Goal: Information Seeking & Learning: Learn about a topic

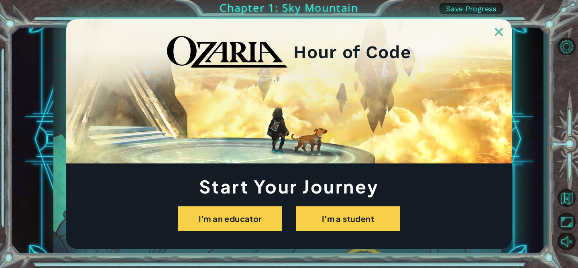
click at [498, 32] on img at bounding box center [499, 32] width 8 height 8
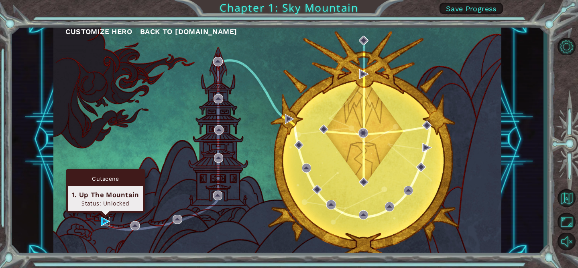
click at [106, 222] on img at bounding box center [105, 221] width 9 height 9
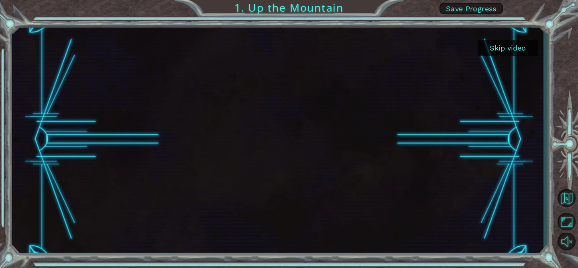
click at [521, 44] on button "Skip video" at bounding box center [507, 48] width 60 height 16
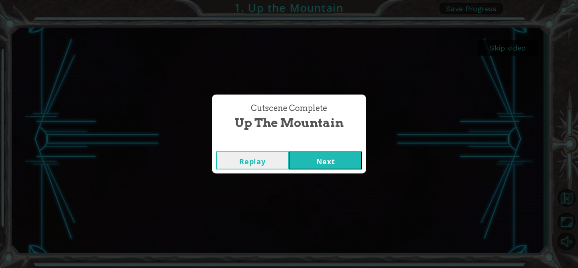
click at [345, 160] on button "Next" at bounding box center [325, 161] width 73 height 18
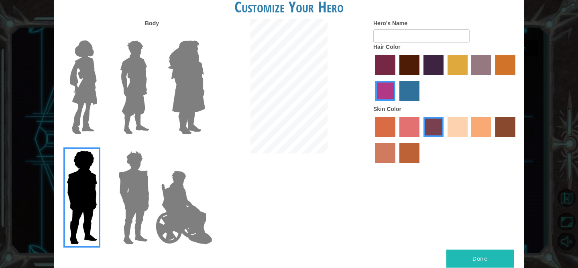
click at [135, 85] on img at bounding box center [135, 87] width 36 height 100
click at [152, 35] on input "Hero Lars" at bounding box center [152, 35] width 0 height 0
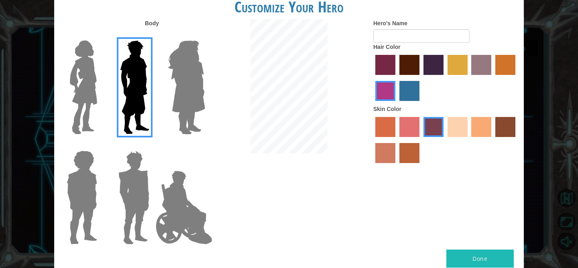
click at [141, 177] on img at bounding box center [133, 198] width 37 height 100
click at [152, 146] on input "Hero Garnet" at bounding box center [152, 146] width 0 height 0
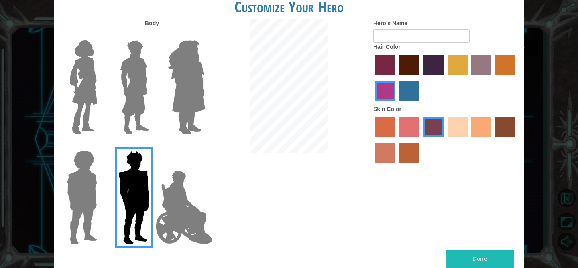
click at [132, 85] on img at bounding box center [135, 87] width 36 height 100
click at [152, 35] on input "Hero Lars" at bounding box center [152, 35] width 0 height 0
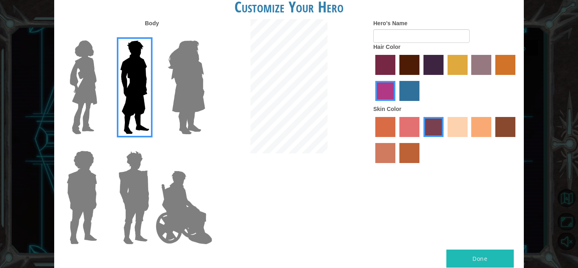
click at [410, 65] on label "maroon hair color" at bounding box center [409, 65] width 20 height 20
click at [396, 78] on input "maroon hair color" at bounding box center [396, 78] width 0 height 0
click at [457, 132] on label "sandy beach skin color" at bounding box center [457, 127] width 20 height 20
click at [445, 140] on input "sandy beach skin color" at bounding box center [445, 140] width 0 height 0
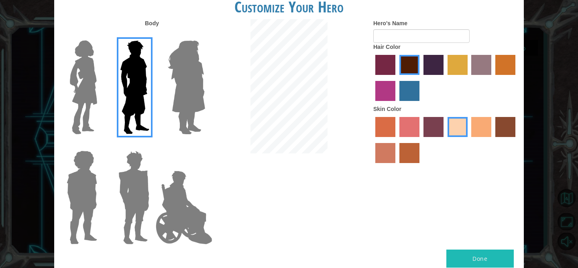
click at [481, 118] on label "tacao skin color" at bounding box center [481, 127] width 20 height 20
click at [469, 140] on input "tacao skin color" at bounding box center [469, 140] width 0 height 0
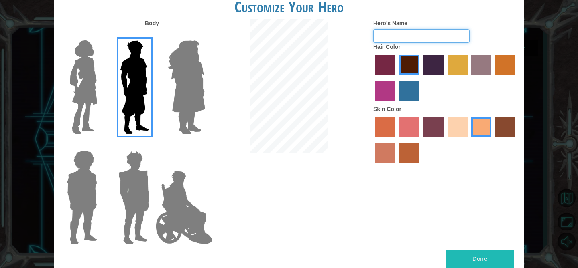
click at [435, 37] on input "Hero's Name" at bounding box center [421, 36] width 96 height 14
type input "Butter chicken"
click at [477, 257] on button "Done" at bounding box center [479, 259] width 67 height 18
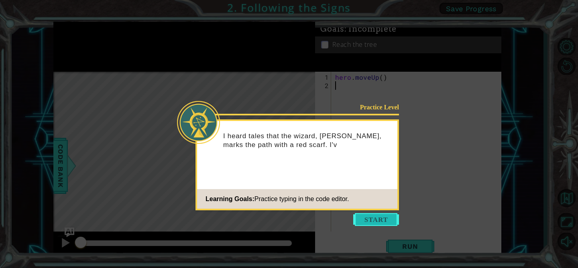
click at [391, 222] on button "Start" at bounding box center [376, 219] width 46 height 13
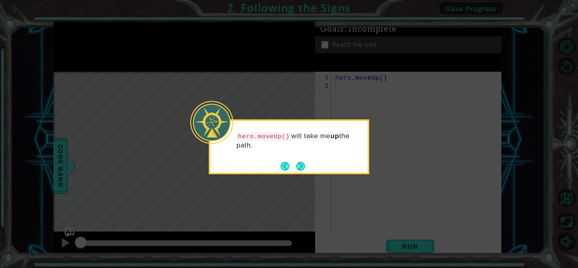
click at [407, 207] on icon at bounding box center [289, 134] width 578 height 268
click at [302, 167] on button "Next" at bounding box center [300, 166] width 9 height 9
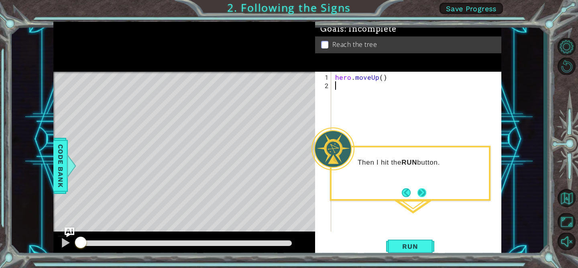
click at [422, 193] on button "Next" at bounding box center [421, 193] width 9 height 9
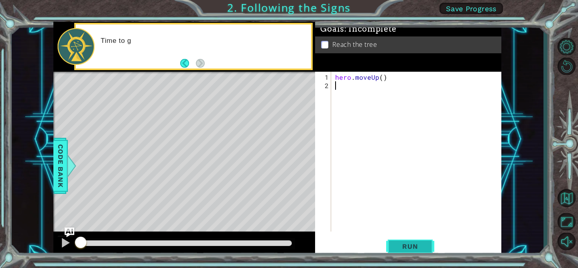
click at [410, 244] on span "Run" at bounding box center [410, 247] width 32 height 8
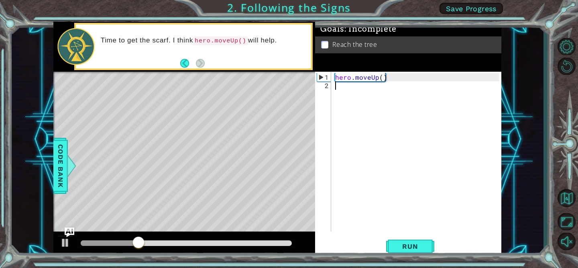
type textarea "g"
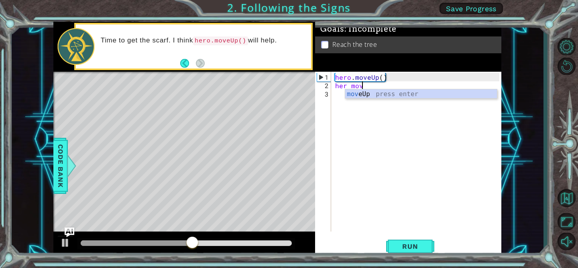
scroll to position [0, 2]
type textarea "her moveup"
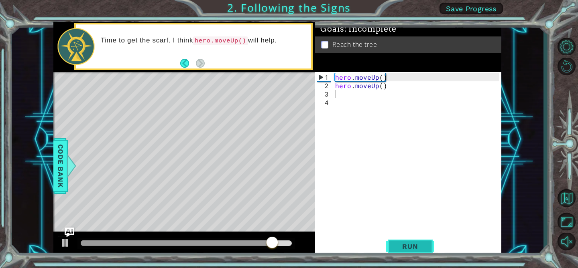
click at [408, 252] on button "Run" at bounding box center [410, 246] width 48 height 18
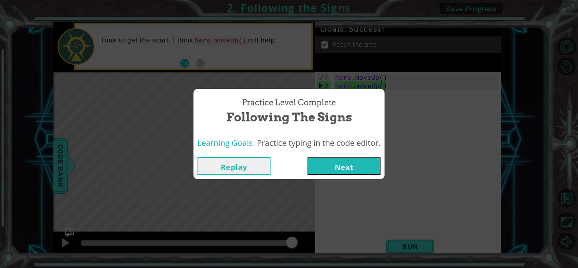
click at [365, 174] on button "Next" at bounding box center [343, 166] width 73 height 18
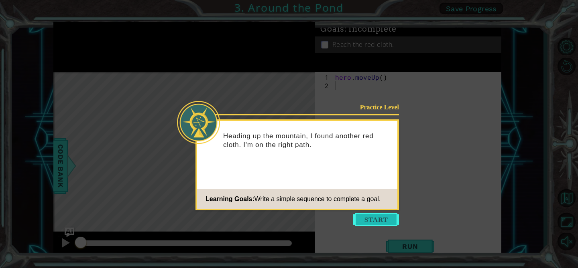
click at [374, 220] on button "Start" at bounding box center [376, 219] width 46 height 13
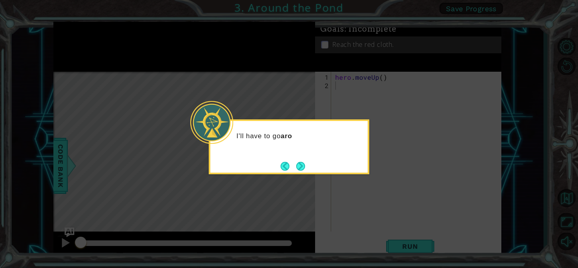
click at [401, 150] on icon at bounding box center [289, 134] width 578 height 268
click at [302, 163] on button "Next" at bounding box center [300, 166] width 9 height 9
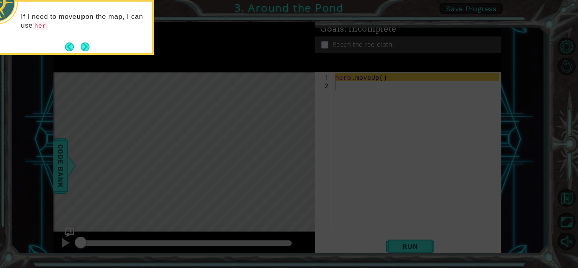
click at [378, 201] on icon at bounding box center [289, 40] width 578 height 457
click at [343, 85] on icon at bounding box center [289, 40] width 578 height 457
click at [345, 85] on icon at bounding box center [289, 40] width 578 height 457
click at [86, 45] on button "Next" at bounding box center [85, 47] width 9 height 9
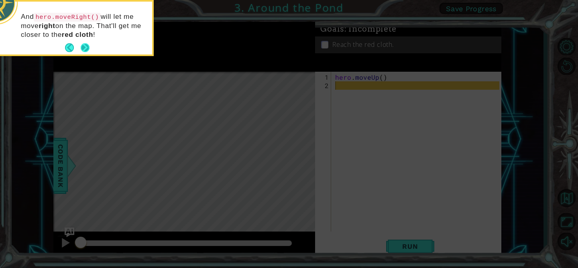
click at [83, 45] on button "Next" at bounding box center [85, 47] width 9 height 9
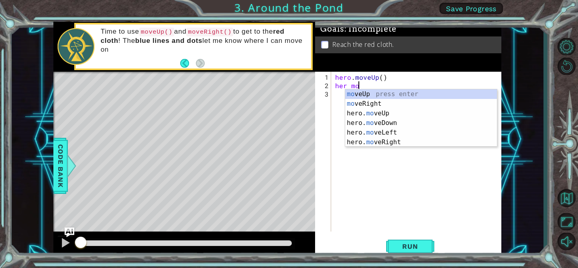
type textarea "her move"
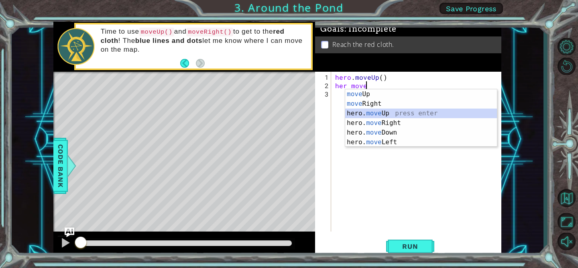
click at [390, 113] on div "move Up press enter move Right press enter hero. move Up press enter hero. move…" at bounding box center [421, 127] width 152 height 77
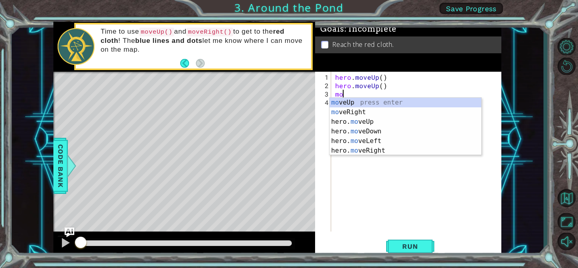
type textarea "mov"
click at [383, 130] on div "mov eUp press enter mov eRight press enter hero. mov eUp press enter hero. mov …" at bounding box center [405, 136] width 152 height 77
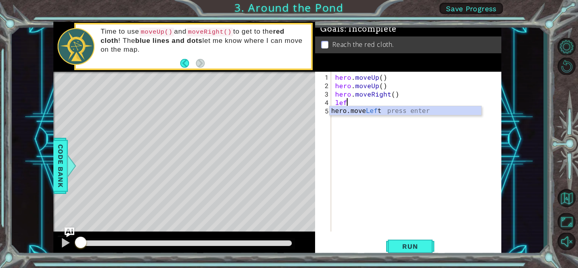
scroll to position [0, 0]
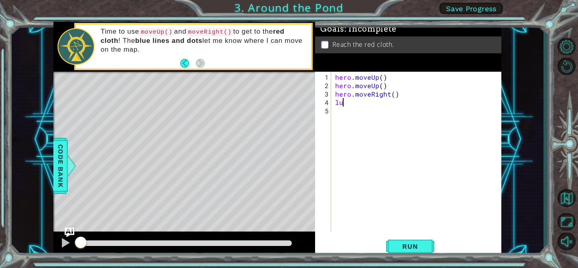
type textarea "l"
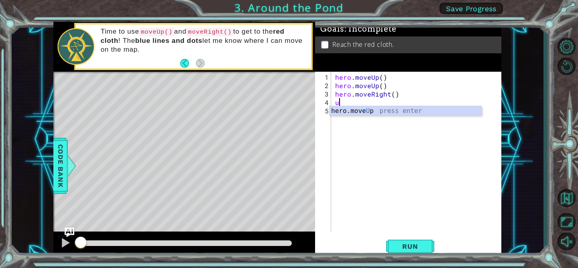
type textarea "up"
click at [361, 112] on div "hero.move Up press enter" at bounding box center [405, 120] width 152 height 29
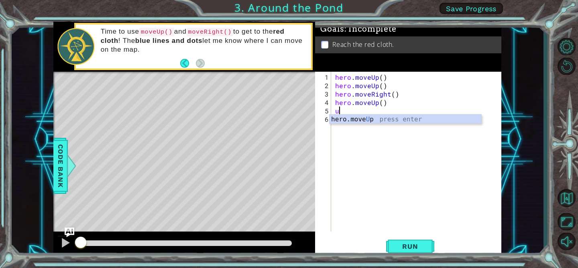
type textarea "up"
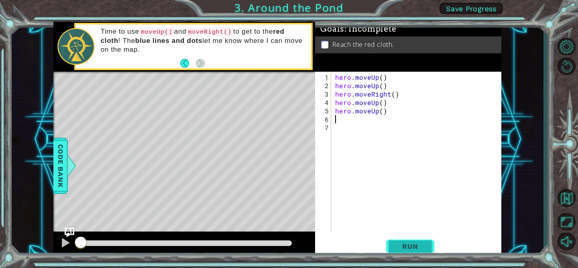
click at [406, 243] on span "Run" at bounding box center [410, 247] width 32 height 8
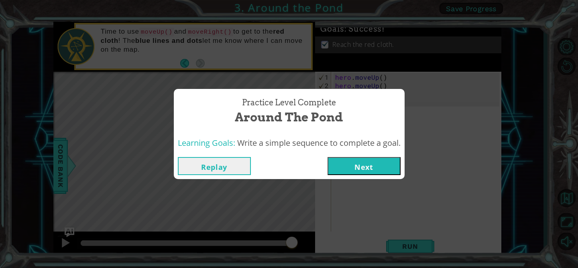
click at [368, 167] on button "Next" at bounding box center [363, 166] width 73 height 18
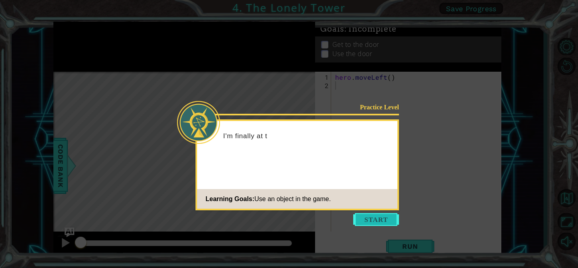
click at [380, 221] on button "Start" at bounding box center [376, 219] width 46 height 13
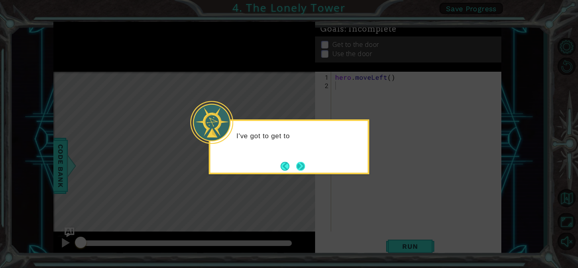
click at [298, 170] on button "Next" at bounding box center [300, 166] width 9 height 9
click at [298, 170] on icon at bounding box center [289, 134] width 578 height 268
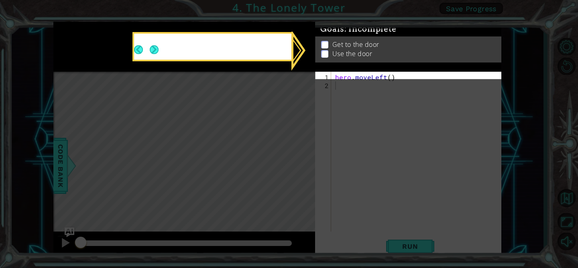
click at [298, 170] on icon at bounding box center [289, 134] width 578 height 268
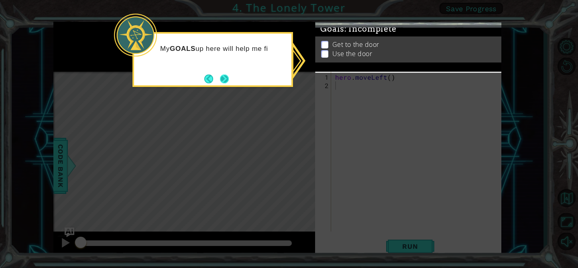
click at [223, 81] on button "Next" at bounding box center [224, 79] width 9 height 9
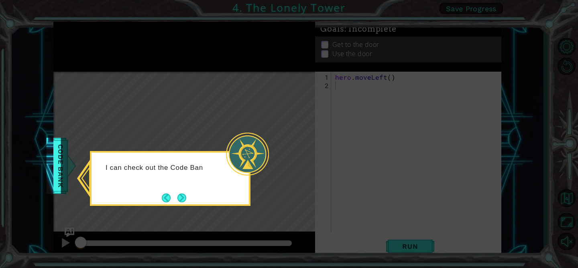
click at [188, 185] on div "I can check out the Code Ban" at bounding box center [169, 172] width 157 height 32
click at [182, 195] on button "Next" at bounding box center [181, 197] width 9 height 9
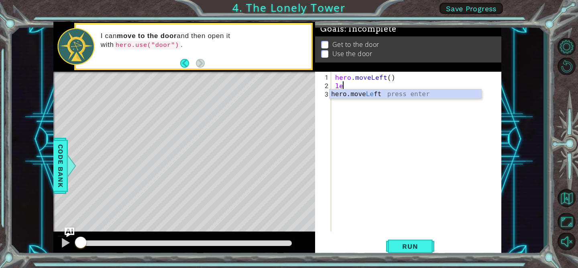
scroll to position [0, 0]
type textarea "left"
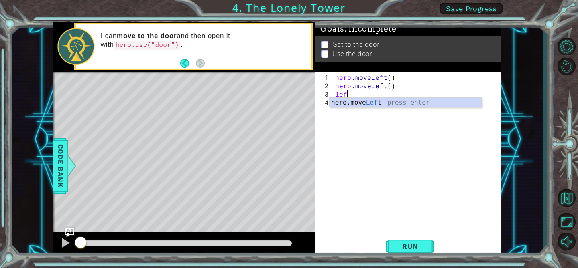
type textarea "left"
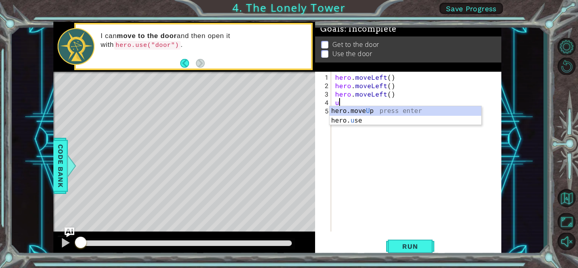
type textarea "up"
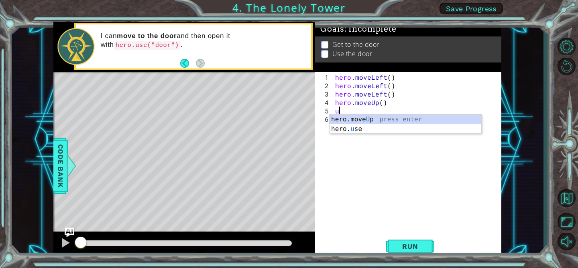
type textarea "up"
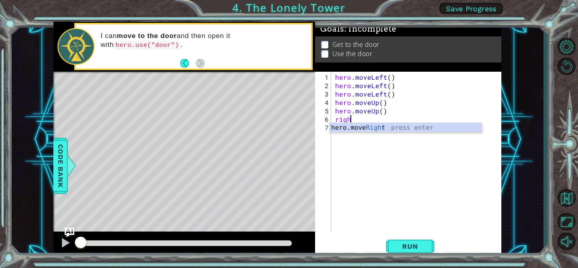
type textarea "right"
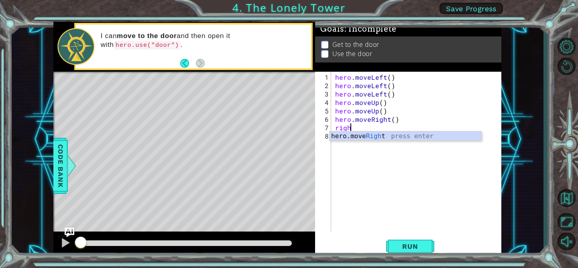
type textarea "right"
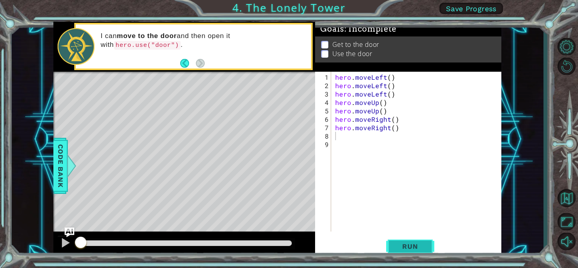
click at [424, 246] on span "Run" at bounding box center [410, 247] width 32 height 8
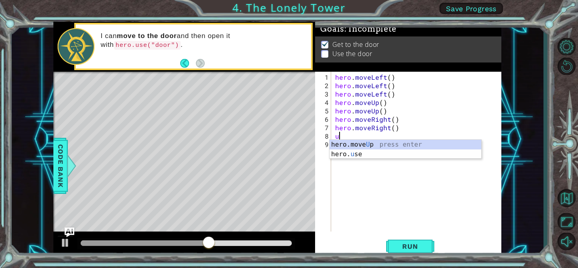
type textarea "up"
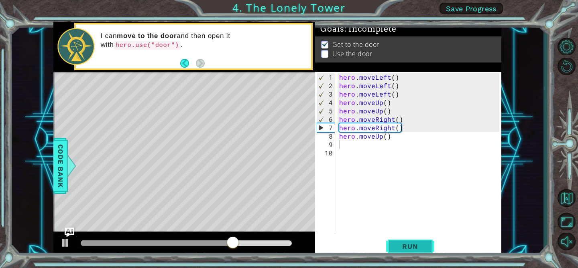
click at [419, 247] on span "Run" at bounding box center [410, 247] width 32 height 8
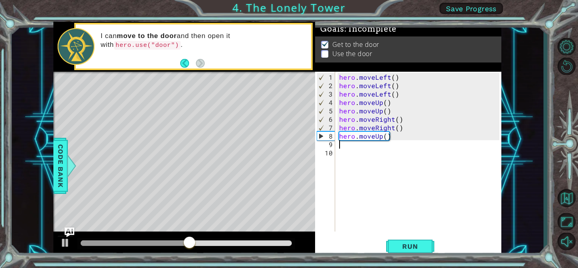
click at [395, 139] on div "hero . moveLeft ( ) hero . moveLeft ( ) hero . moveLeft ( ) hero . moveUp ( ) h…" at bounding box center [420, 161] width 166 height 177
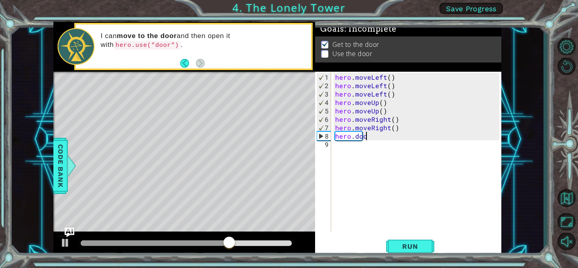
scroll to position [0, 2]
type textarea "hero.door"
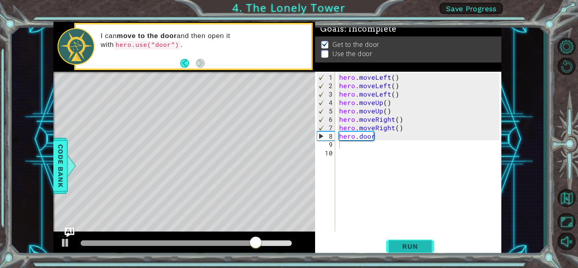
click at [406, 239] on button "Run" at bounding box center [410, 246] width 48 height 18
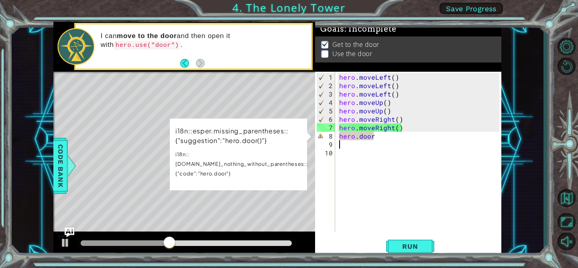
click at [384, 138] on div "hero . moveLeft ( ) hero . moveLeft ( ) hero . moveLeft ( ) hero . moveUp ( ) h…" at bounding box center [420, 161] width 166 height 177
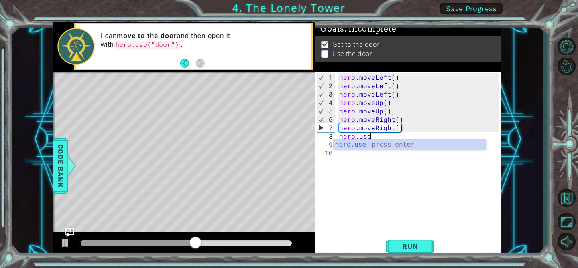
scroll to position [0, 2]
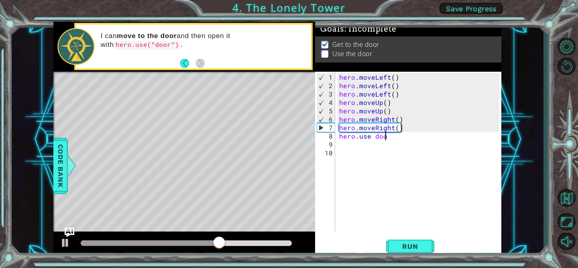
type textarea "hero.use door"
click at [400, 243] on span "Run" at bounding box center [410, 247] width 32 height 8
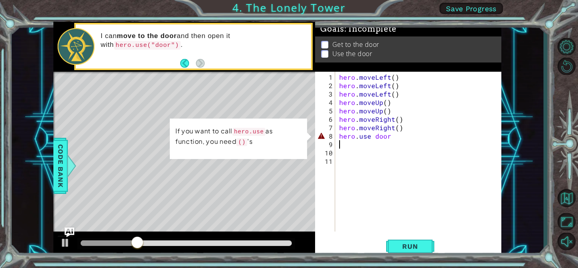
click at [392, 138] on div "hero . moveLeft ( ) hero . moveLeft ( ) hero . moveLeft ( ) hero . moveUp ( ) h…" at bounding box center [420, 161] width 166 height 177
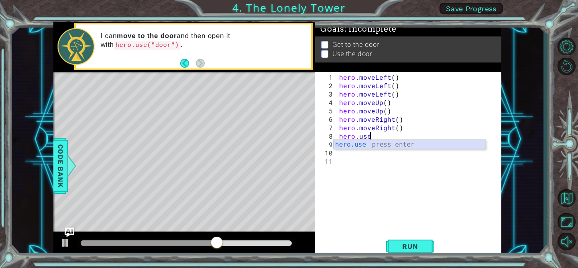
click at [386, 145] on div "hero.use press enter" at bounding box center [409, 154] width 152 height 29
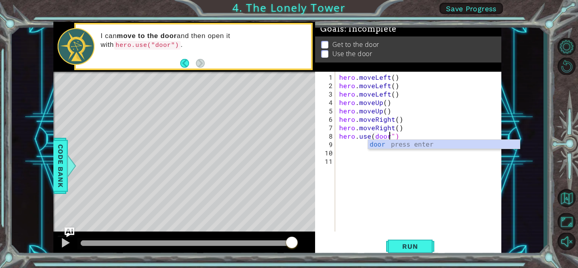
scroll to position [0, 3]
click at [413, 246] on span "Run" at bounding box center [410, 247] width 32 height 8
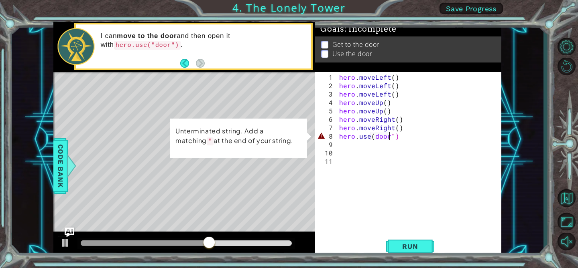
click at [374, 138] on div "hero . moveLeft ( ) hero . moveLeft ( ) hero . moveLeft ( ) hero . moveUp ( ) h…" at bounding box center [420, 161] width 166 height 177
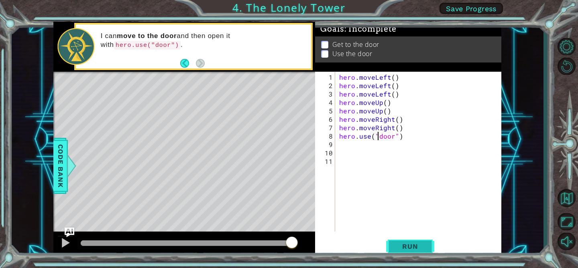
type textarea "hero.use("door")"
click at [414, 247] on span "Run" at bounding box center [410, 247] width 32 height 8
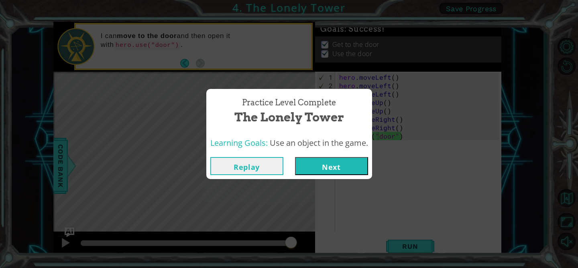
click at [419, 248] on div "Practice Level Complete The Lonely Tower Learning Goals: Use an object in the g…" at bounding box center [289, 134] width 578 height 268
click at [342, 161] on button "Next" at bounding box center [331, 166] width 73 height 18
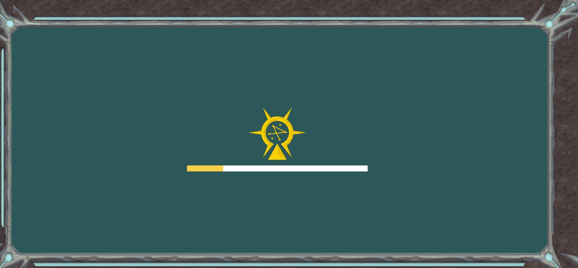
click at [342, 166] on div at bounding box center [277, 169] width 181 height 6
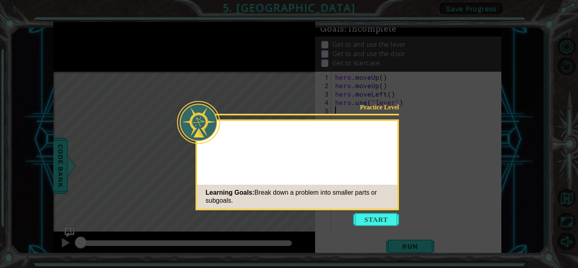
click at [365, 219] on button "Start" at bounding box center [376, 219] width 46 height 13
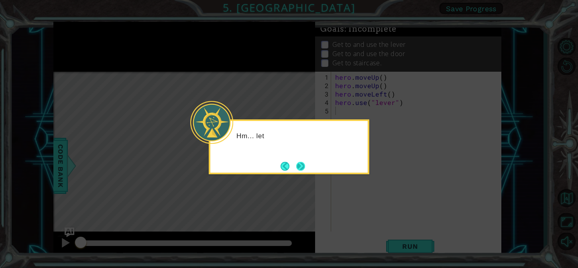
click at [304, 165] on button "Next" at bounding box center [300, 166] width 9 height 9
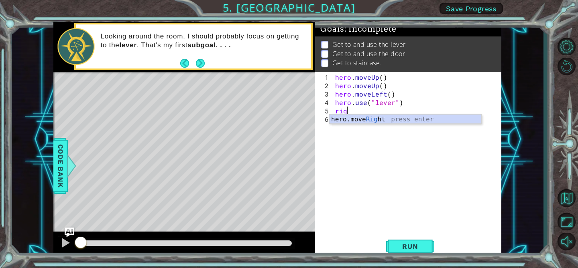
scroll to position [0, 0]
type textarea "rigt"
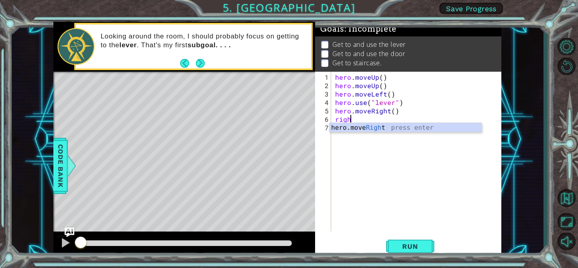
type textarea "right"
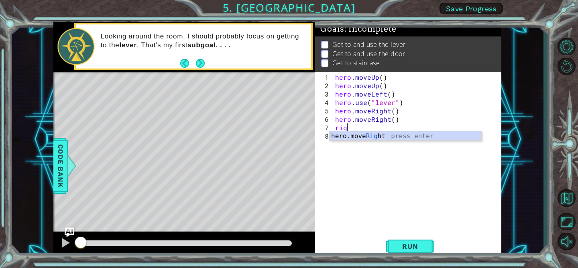
type textarea "right"
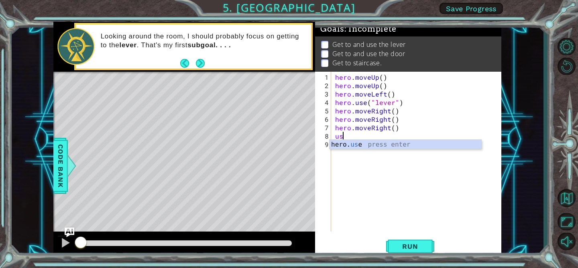
scroll to position [0, 0]
click at [379, 143] on div "hero. use press enter" at bounding box center [405, 154] width 152 height 29
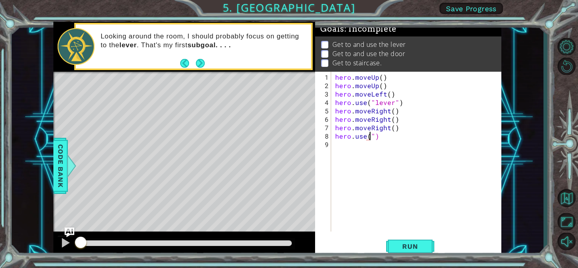
scroll to position [0, 2]
type textarea "hero.use("door")"
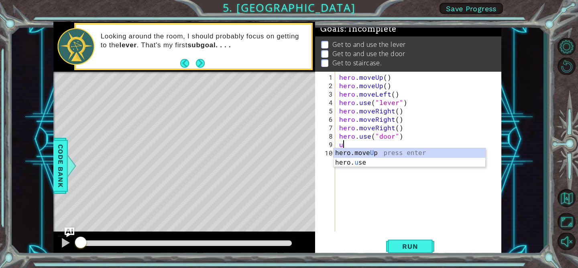
type textarea "up"
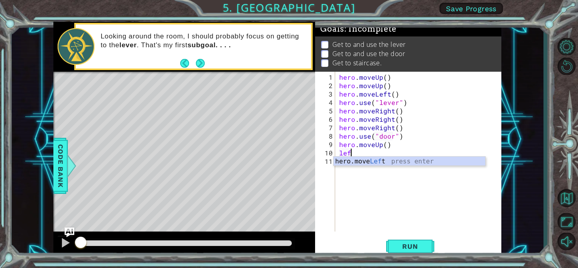
scroll to position [0, 0]
type textarea "left"
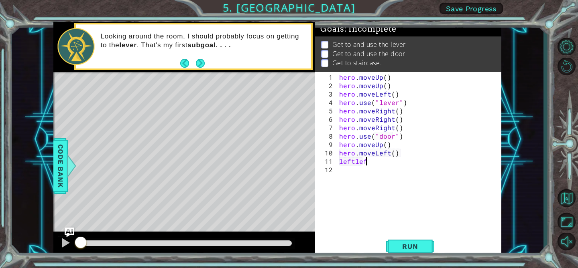
type textarea "leftleft"
click at [406, 248] on span "Run" at bounding box center [410, 247] width 32 height 8
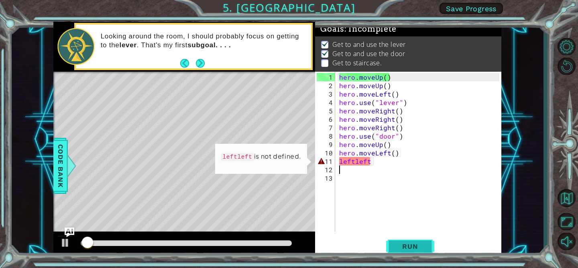
scroll to position [0, 0]
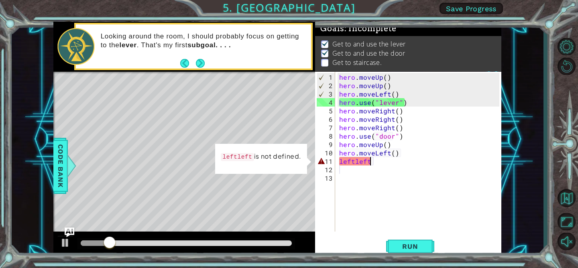
click at [380, 164] on div "hero . moveUp ( ) hero . moveUp ( ) hero . moveLeft ( ) hero . use ( "lever" ) …" at bounding box center [420, 161] width 166 height 177
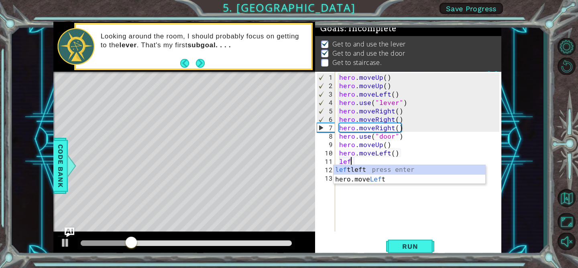
type textarea "left"
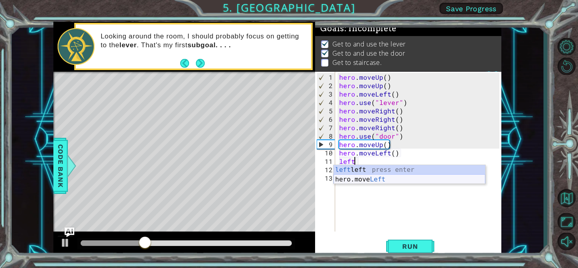
click at [381, 179] on div "left left press enter hero.move Left press enter" at bounding box center [409, 184] width 152 height 39
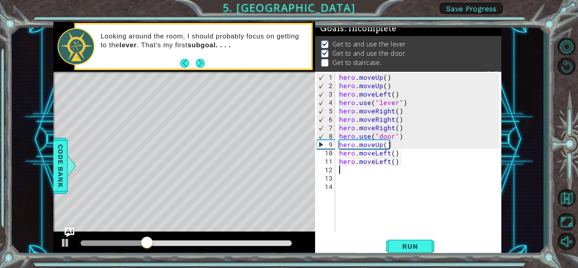
scroll to position [0, 0]
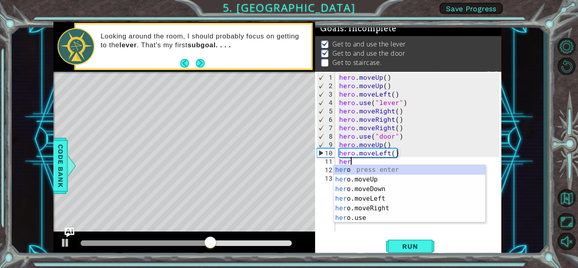
type textarea "h"
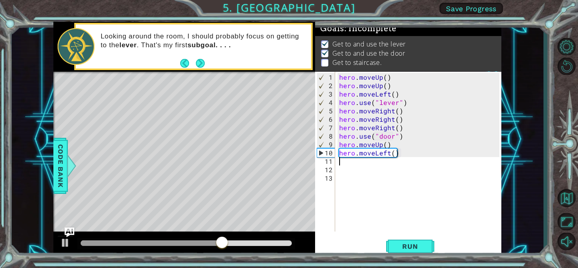
click at [409, 154] on div "hero . moveUp ( ) hero . moveUp ( ) hero . moveLeft ( ) hero . use ( "lever" ) …" at bounding box center [420, 161] width 166 height 177
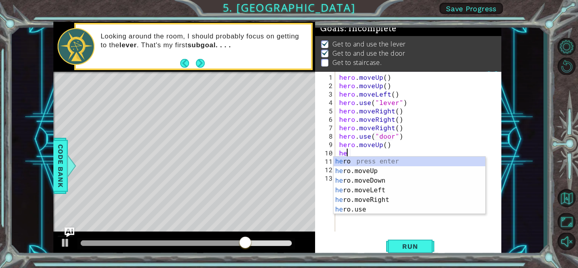
type textarea "h"
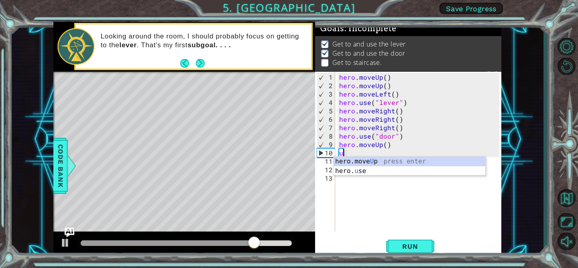
type textarea "up"
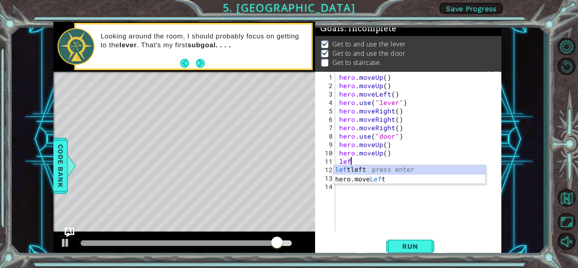
scroll to position [0, 0]
type textarea "lef"
click at [398, 182] on div "lef tleft press enter hero.move Lef t press enter" at bounding box center [409, 184] width 152 height 39
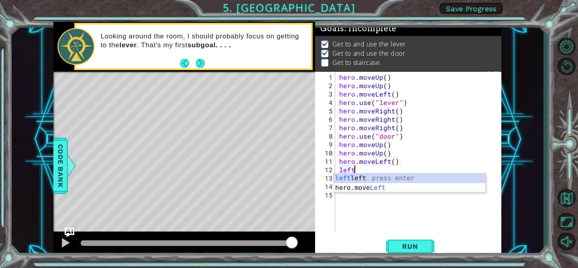
type textarea "lef"
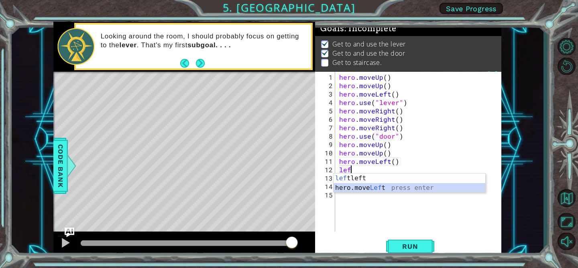
click at [405, 187] on div "lef tleft press enter hero.move Lef t press enter" at bounding box center [409, 193] width 152 height 39
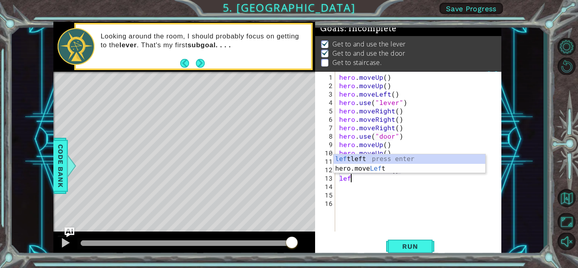
type textarea "left"
click at [341, 169] on div "left left press enter hero.move Left press enter" at bounding box center [409, 173] width 152 height 39
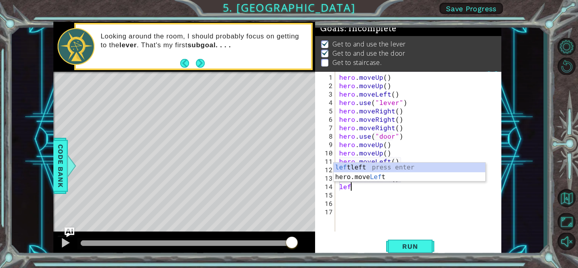
type textarea "left"
click at [367, 175] on div "left left press enter hero.move Left press enter" at bounding box center [409, 182] width 152 height 39
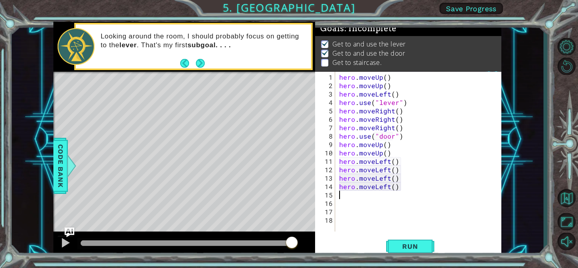
scroll to position [0, 0]
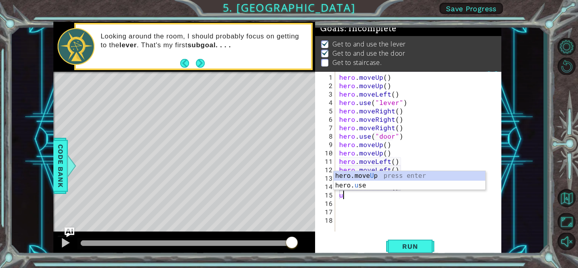
type textarea "up"
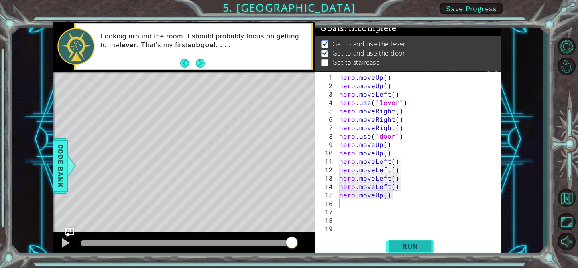
click at [407, 243] on span "Run" at bounding box center [410, 247] width 32 height 8
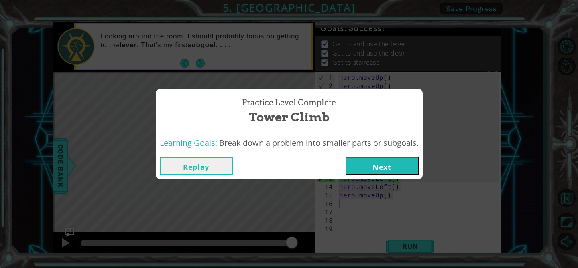
click at [399, 160] on button "Next" at bounding box center [381, 166] width 73 height 18
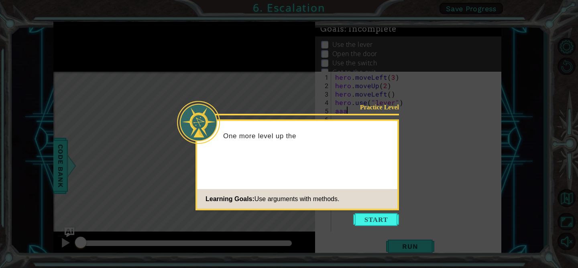
scroll to position [0, 0]
click at [383, 218] on button "Start" at bounding box center [376, 219] width 46 height 13
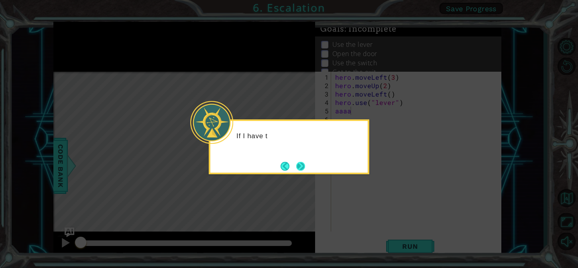
click at [301, 164] on button "Next" at bounding box center [300, 166] width 9 height 9
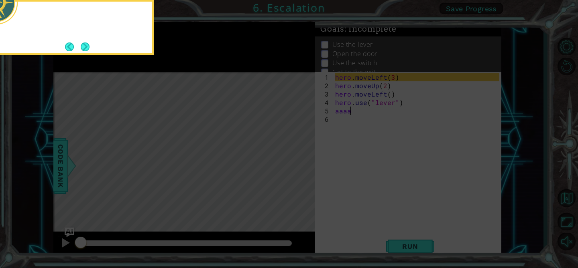
click at [301, 164] on icon at bounding box center [289, 40] width 578 height 457
click at [88, 49] on button "Next" at bounding box center [85, 47] width 9 height 9
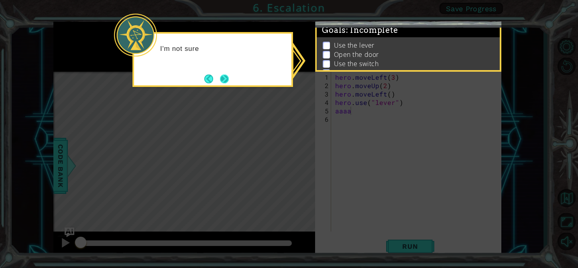
click at [221, 78] on button "Next" at bounding box center [224, 79] width 9 height 9
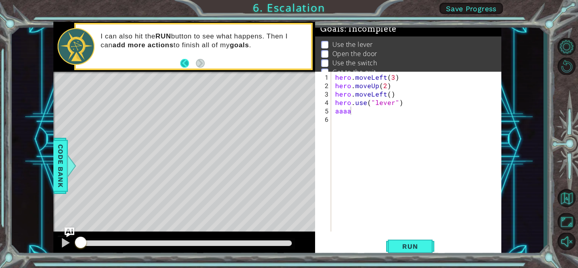
click at [188, 65] on button "Back" at bounding box center [188, 63] width 16 height 9
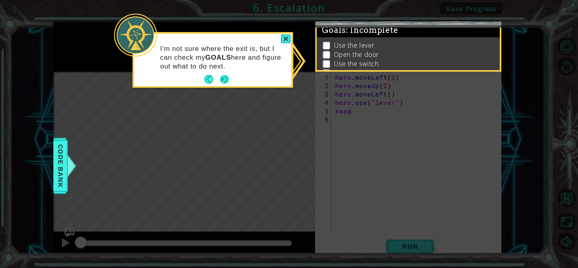
click at [225, 78] on button "Next" at bounding box center [224, 79] width 9 height 9
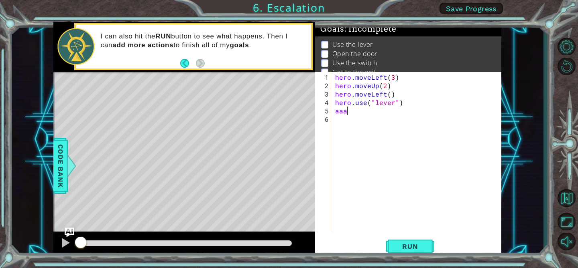
scroll to position [0, 0]
type textarea "a"
click at [420, 118] on div "hero. use press enter" at bounding box center [405, 129] width 152 height 29
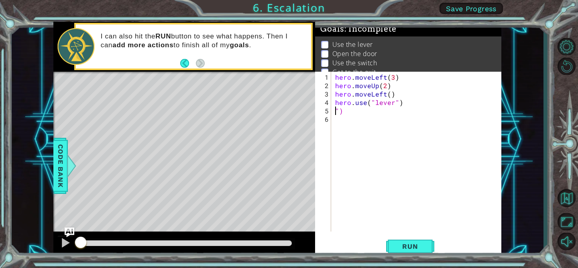
type textarea "hero.use("lever")")"
click at [419, 106] on div "hero . moveLeft ( 3 ) hero . moveUp ( 2 ) hero . moveLeft ( ) hero . use ( "lev…" at bounding box center [418, 161] width 170 height 177
click at [407, 98] on div "hero . moveLeft ( 3 ) hero . moveUp ( 2 ) hero . moveLeft ( ) hero . use ( "lev…" at bounding box center [418, 161] width 170 height 177
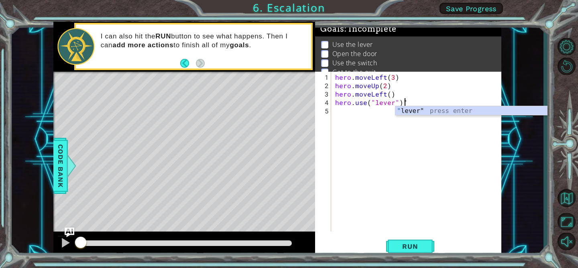
type textarea "hero.use("lever")"
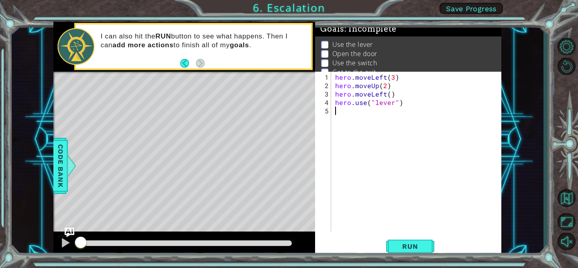
click at [337, 116] on div "hero . moveLeft ( 3 ) hero . moveUp ( 2 ) hero . moveLeft ( ) hero . use ( "lev…" at bounding box center [418, 161] width 170 height 177
type textarea "hero.moveLeft(1)"
click at [336, 121] on div "hero . moveLeft ( 3 ) hero . moveUp ( 2 ) hero . moveLeft ( ) hero . use ( "lev…" at bounding box center [418, 161] width 170 height 177
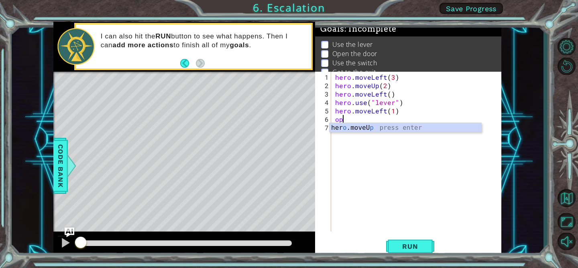
type textarea "o"
type textarea "d"
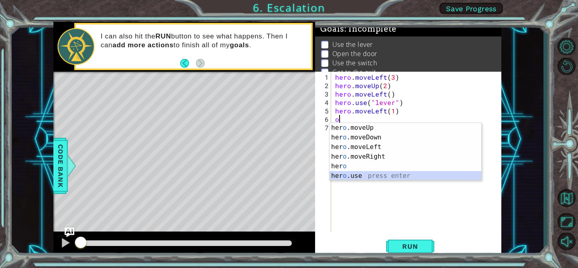
click at [352, 176] on div "her o .moveUp press enter her o .moveDown press enter her o .moveLeft press ent…" at bounding box center [405, 161] width 152 height 77
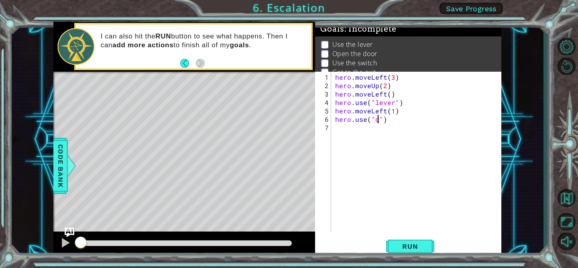
type textarea "hero.use("door")"
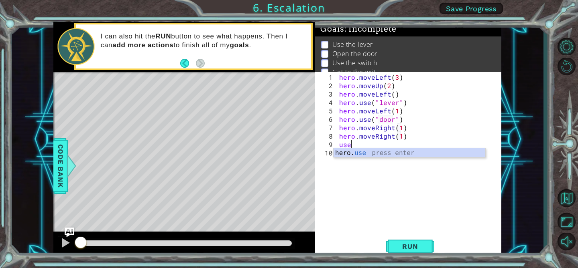
scroll to position [0, 4]
click at [415, 152] on div "hero. use press enter" at bounding box center [409, 162] width 152 height 29
type textarea "hero.use("lever")"
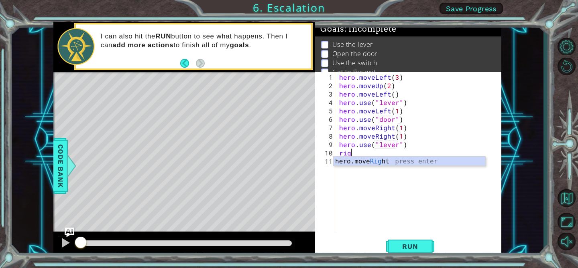
scroll to position [0, 1]
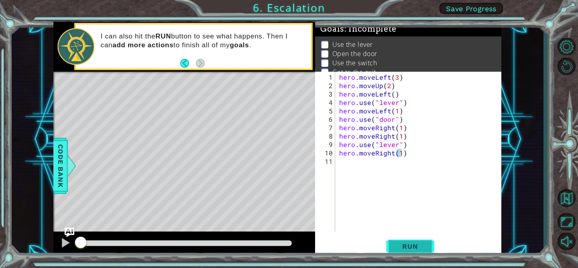
click at [412, 241] on button "Run" at bounding box center [410, 246] width 48 height 18
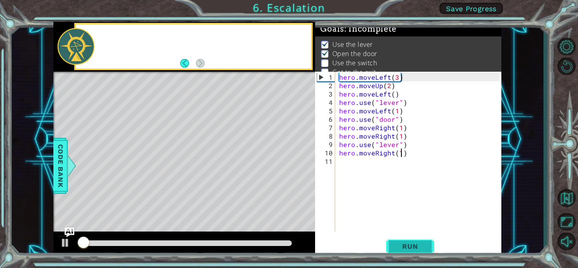
scroll to position [5, 0]
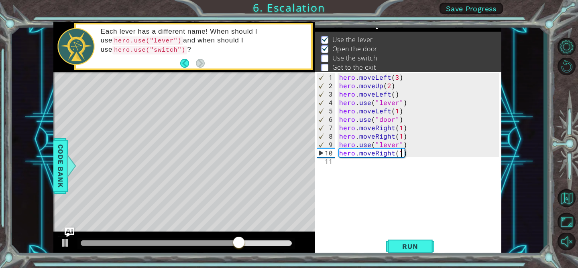
click at [251, 244] on div at bounding box center [186, 244] width 211 height 6
click at [274, 244] on div at bounding box center [186, 244] width 211 height 6
click at [290, 243] on div at bounding box center [186, 244] width 211 height 6
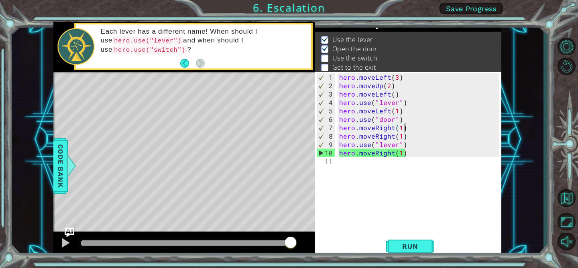
click at [406, 129] on div "hero . moveLeft ( 3 ) hero . moveUp ( 2 ) hero . moveLeft ( ) hero . use ( "lev…" at bounding box center [420, 161] width 166 height 177
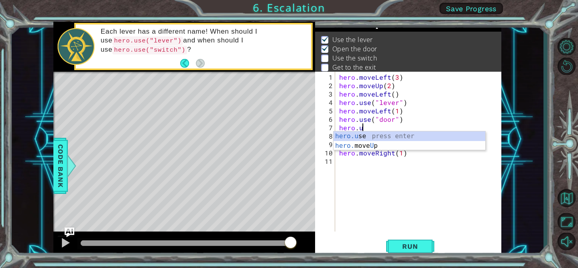
scroll to position [0, 1]
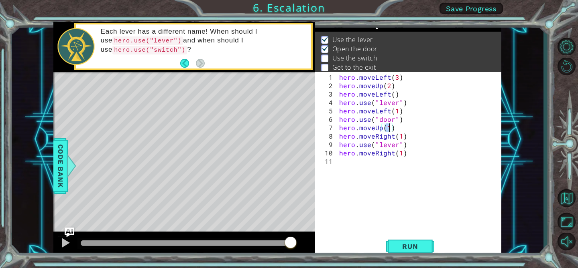
click at [411, 138] on div "hero . moveLeft ( 3 ) hero . moveUp ( 2 ) hero . moveLeft ( ) hero . use ( "lev…" at bounding box center [420, 161] width 166 height 177
click at [407, 146] on div "hero . moveLeft ( 3 ) hero . moveUp ( 2 ) hero . moveLeft ( ) hero . use ( "lev…" at bounding box center [420, 161] width 166 height 177
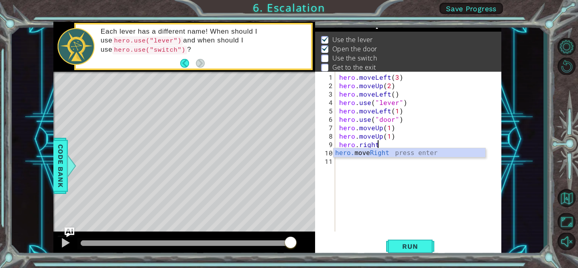
scroll to position [0, 2]
type textarea "hero.moveRight(1)"
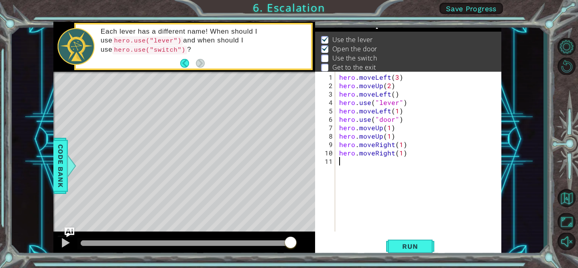
click at [341, 162] on div "hero . moveLeft ( 3 ) hero . moveUp ( 2 ) hero . moveLeft ( ) hero . use ( "lev…" at bounding box center [420, 161] width 166 height 177
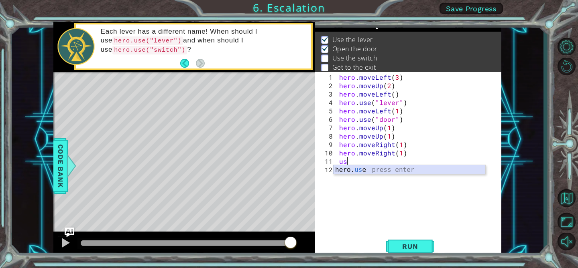
click at [369, 173] on div "hero. us e press enter" at bounding box center [409, 179] width 152 height 29
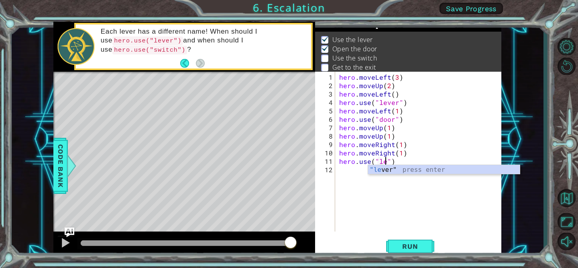
scroll to position [0, 4]
type textarea "hero.use("lever")"
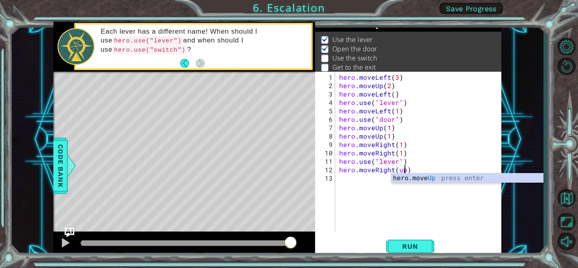
type textarea "hero.moveRight()"
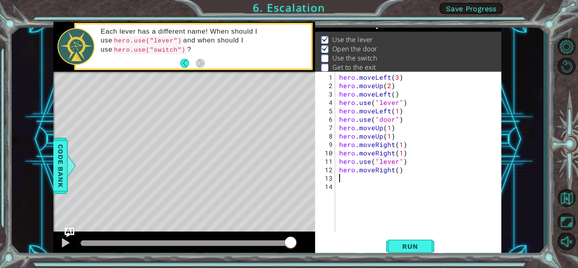
scroll to position [0, 0]
click at [397, 171] on div "hero . moveLeft ( 3 ) hero . moveUp ( 2 ) hero . moveLeft ( ) hero . use ( "lev…" at bounding box center [420, 161] width 166 height 177
type textarea "hero.moveRight(1)"
click at [412, 182] on div "hero . moveLeft ( 3 ) hero . moveUp ( 2 ) hero . moveLeft ( ) hero . use ( "lev…" at bounding box center [420, 161] width 166 height 177
type textarea "hero.moveUp(1)"
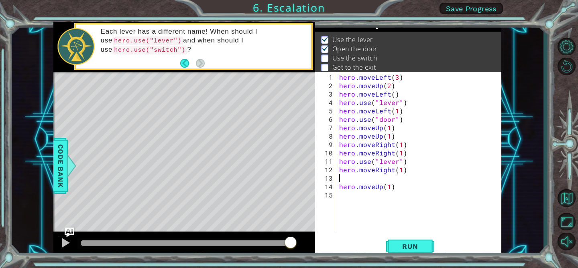
click at [344, 179] on div "hero . moveLeft ( 3 ) hero . moveUp ( 2 ) hero . moveLeft ( ) hero . use ( "lev…" at bounding box center [420, 161] width 166 height 177
type textarea "u"
click at [411, 243] on span "Run" at bounding box center [410, 247] width 32 height 8
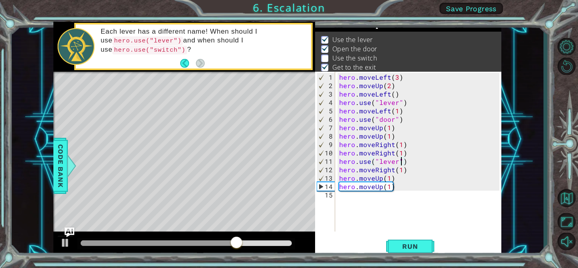
click at [400, 161] on div "hero . moveLeft ( 3 ) hero . moveUp ( 2 ) hero . moveLeft ( ) hero . use ( "lev…" at bounding box center [420, 161] width 166 height 177
click at [396, 161] on div "hero . moveLeft ( 3 ) hero . moveUp ( 2 ) hero . moveLeft ( ) hero . use ( "lev…" at bounding box center [420, 161] width 166 height 177
type textarea "hero.use("switch")"
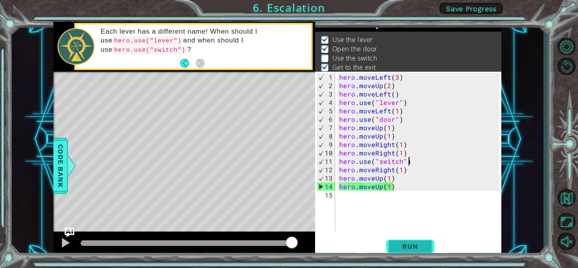
type textarea "hero.use("switch")"
click at [402, 247] on span "Run" at bounding box center [410, 247] width 32 height 8
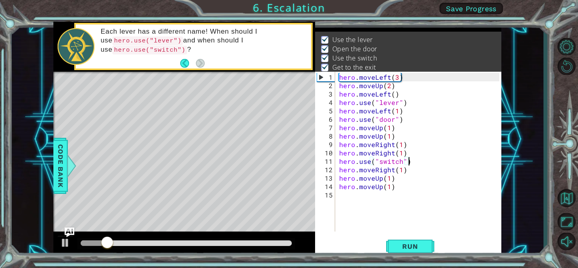
click at [227, 242] on div at bounding box center [186, 244] width 211 height 6
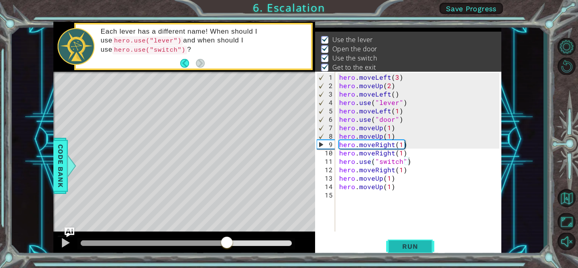
click at [392, 248] on button "Run" at bounding box center [410, 246] width 48 height 18
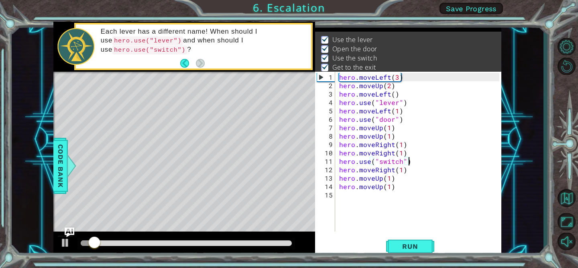
click at [185, 237] on div at bounding box center [184, 245] width 262 height 26
click at [189, 242] on div at bounding box center [186, 244] width 211 height 6
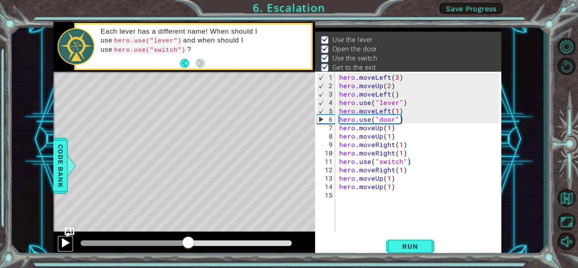
click at [69, 243] on div at bounding box center [65, 243] width 10 height 10
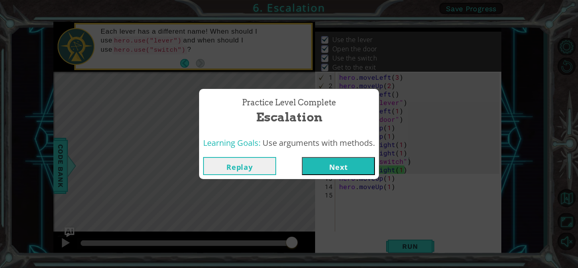
click at [340, 171] on button "Next" at bounding box center [338, 166] width 73 height 18
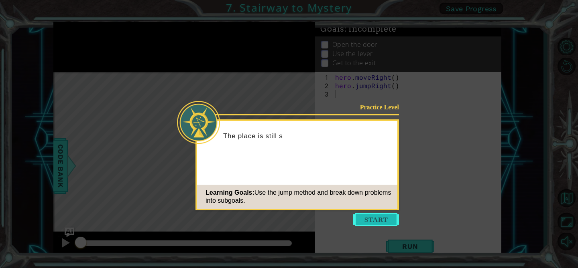
click at [367, 222] on button "Start" at bounding box center [376, 219] width 46 height 13
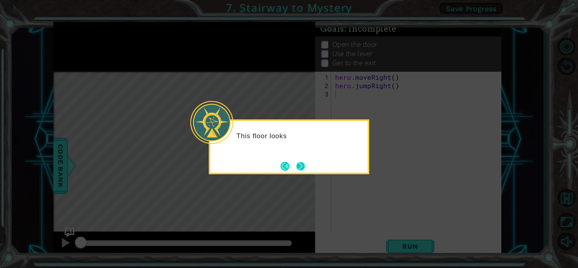
click at [298, 162] on button "Next" at bounding box center [300, 166] width 9 height 9
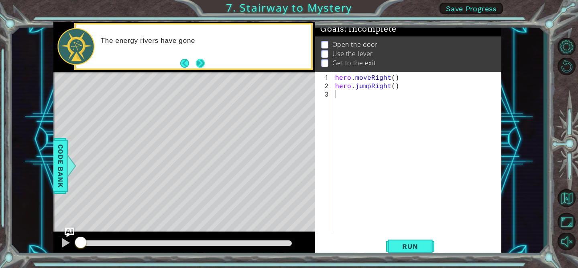
click at [201, 64] on button "Next" at bounding box center [200, 63] width 9 height 9
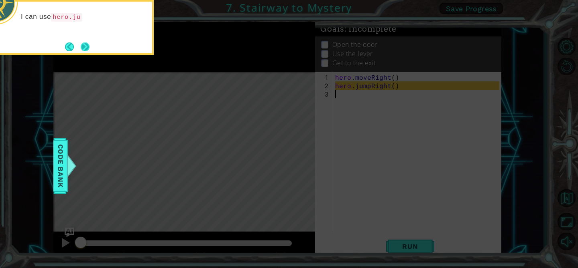
click at [81, 43] on button "Next" at bounding box center [85, 47] width 9 height 9
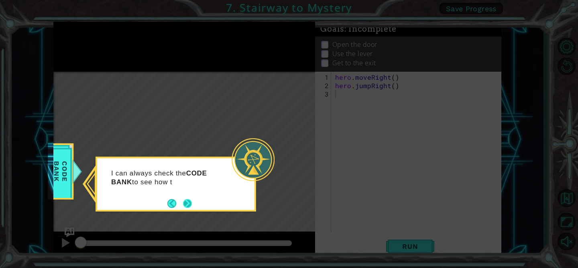
click at [191, 206] on button "Next" at bounding box center [187, 203] width 9 height 9
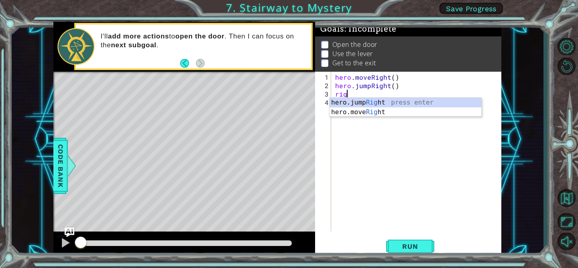
type textarea "right"
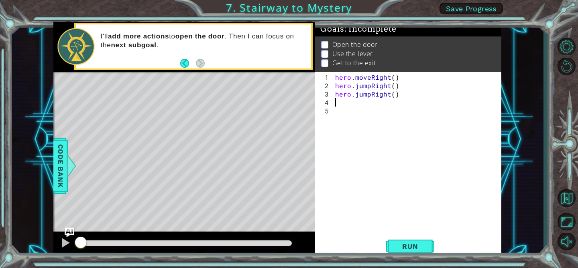
click at [392, 97] on div "hero . moveRight ( ) hero . jumpRight ( ) hero . jumpRight ( )" at bounding box center [418, 161] width 170 height 177
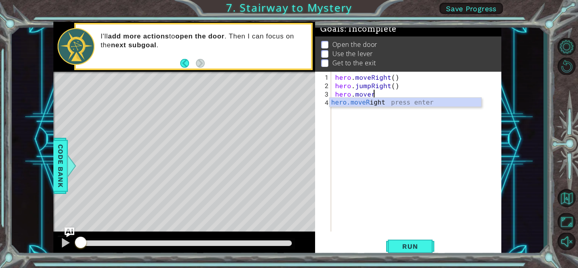
scroll to position [0, 2]
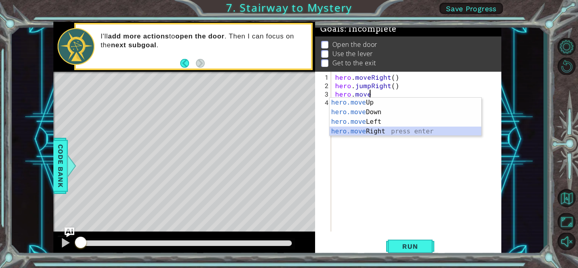
click at [386, 132] on div "hero.move Up press enter hero.move Down press enter hero.move Left press enter …" at bounding box center [405, 127] width 152 height 58
type textarea "hero.moveRight(1)"
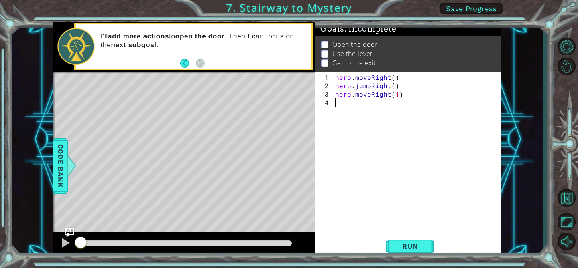
click at [371, 113] on div "hero . moveRight ( ) hero . jumpRight ( ) hero . moveRight ( 1 )" at bounding box center [418, 161] width 170 height 177
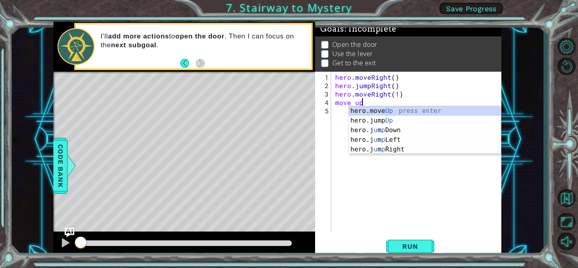
type textarea "move hero.moveUp(1)"
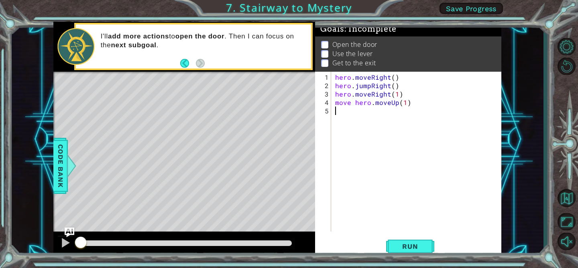
click at [343, 111] on div "hero . moveRight ( ) hero . jumpRight ( ) hero . moveRight ( 1 ) move hero . mo…" at bounding box center [418, 161] width 170 height 177
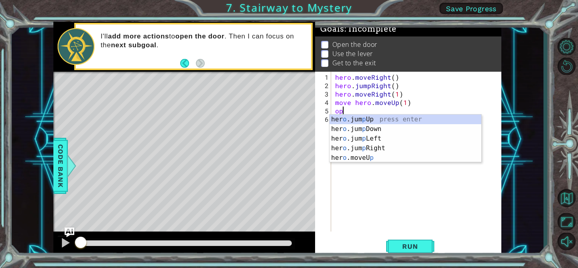
scroll to position [0, 0]
type textarea "o"
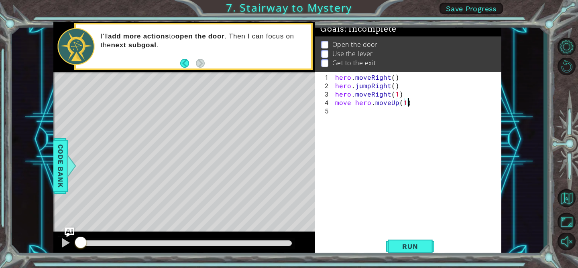
scroll to position [0, 5]
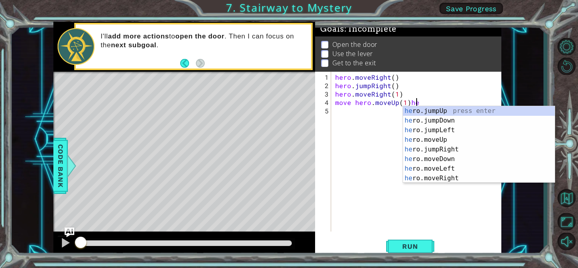
type textarea "move hero.moveUp(1)"
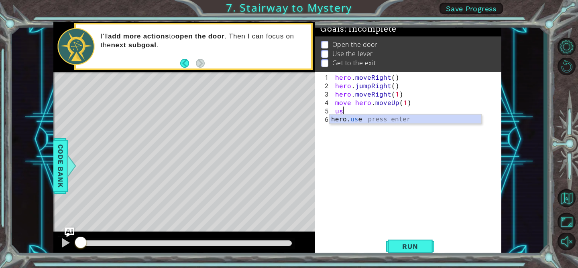
scroll to position [0, 0]
click at [378, 118] on div "hero. use press enter" at bounding box center [405, 129] width 152 height 29
type textarea "hero.use("door")"
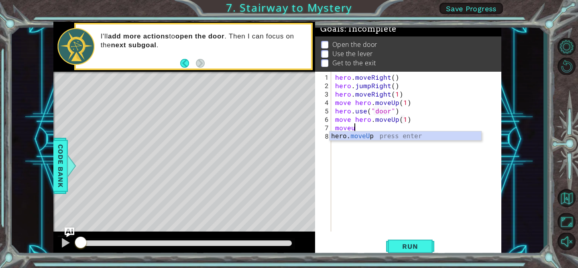
scroll to position [0, 1]
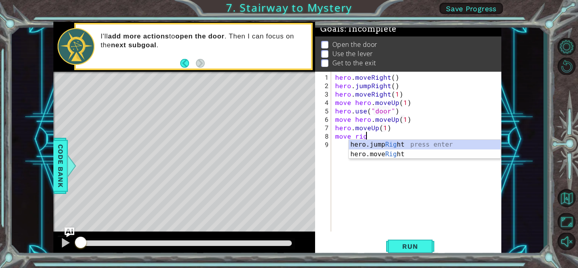
type textarea "move right"
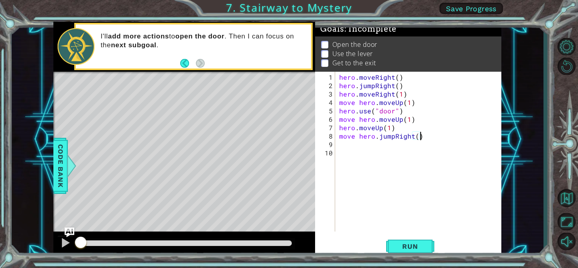
click at [422, 138] on div "hero . moveRight ( ) hero . jumpRight ( ) hero . moveRight ( 1 ) move hero . mo…" at bounding box center [420, 161] width 166 height 177
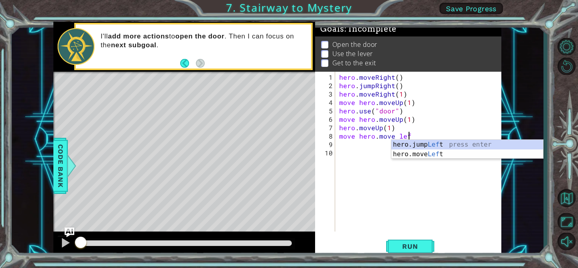
scroll to position [0, 4]
type textarea "move hero.move left"
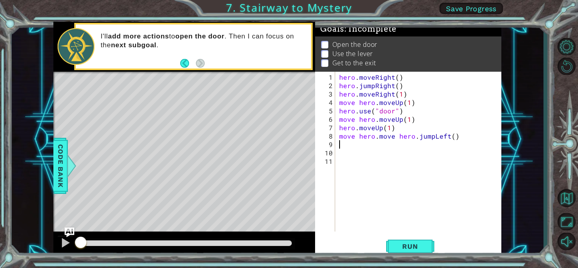
click at [457, 139] on div "hero . moveRight ( ) hero . jumpRight ( ) hero . moveRight ( 1 ) move hero . mo…" at bounding box center [420, 161] width 166 height 177
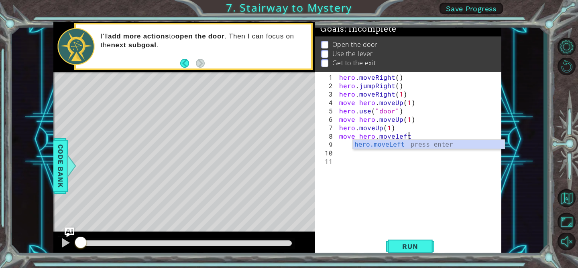
scroll to position [0, 4]
type textarea "move hero.moveLeft(1)"
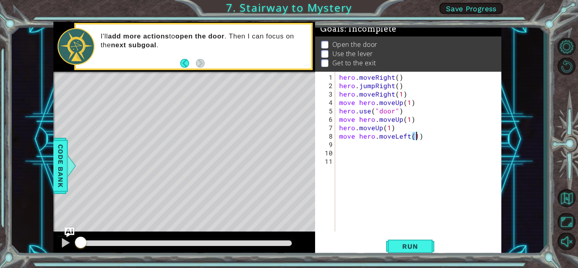
click at [340, 142] on div "hero . moveRight ( ) hero . jumpRight ( ) hero . moveRight ( 1 ) move hero . mo…" at bounding box center [420, 161] width 166 height 177
type textarea "hero.use("lever")"
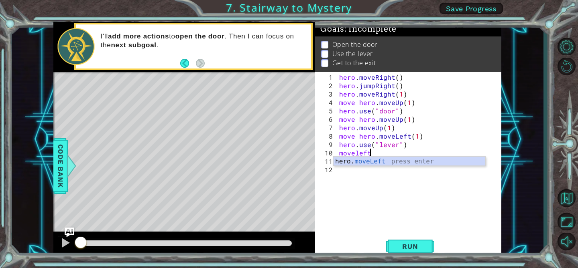
scroll to position [0, 2]
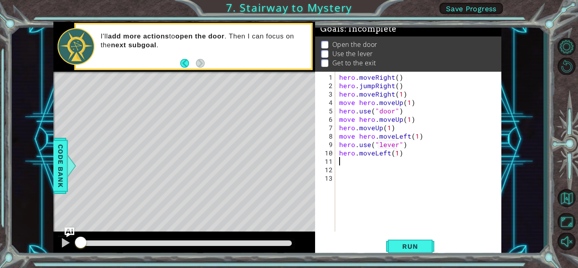
type textarea "hero.moveLeft(1)o"
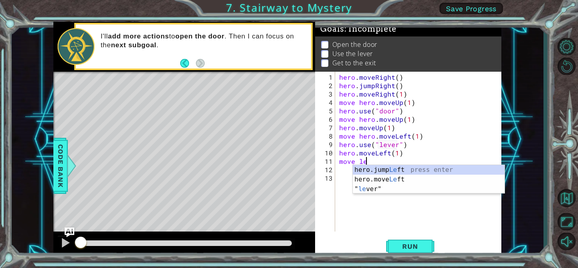
type textarea "move left"
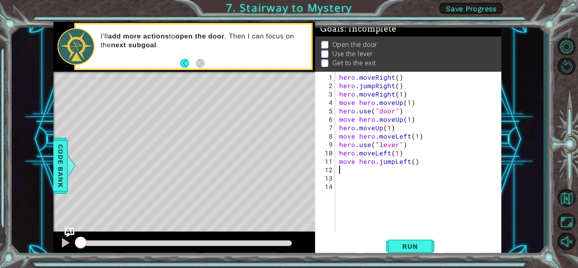
scroll to position [0, 0]
click at [393, 162] on div "hero . moveRight ( ) hero . jumpRight ( ) hero . moveRight ( 1 ) move hero . mo…" at bounding box center [420, 161] width 166 height 177
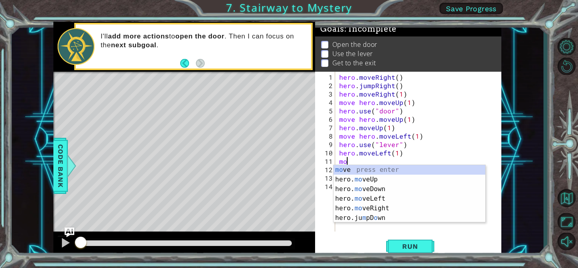
type textarea "m"
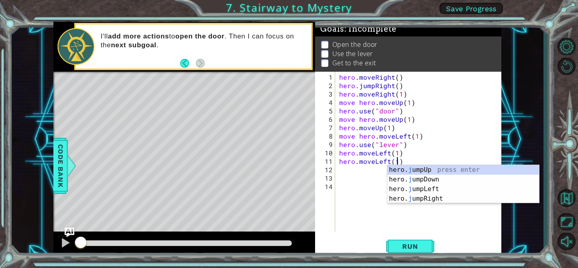
scroll to position [0, 4]
click at [418, 169] on div "hero. ju mpUp press enter hero. ju mpDown press enter hero. [PERSON_NAME] mpLef…" at bounding box center [463, 194] width 152 height 58
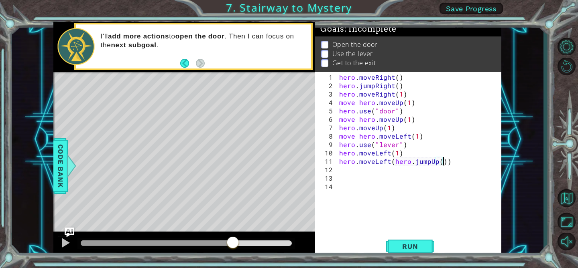
click at [233, 241] on div at bounding box center [186, 244] width 211 height 6
click at [65, 245] on div at bounding box center [65, 243] width 10 height 10
click at [139, 244] on div at bounding box center [110, 244] width 59 height 6
click at [399, 247] on span "Run" at bounding box center [410, 247] width 32 height 8
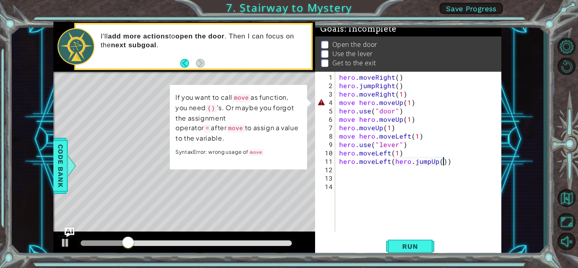
click at [326, 45] on p at bounding box center [324, 45] width 7 height 8
click at [323, 46] on p at bounding box center [324, 45] width 7 height 8
click at [65, 246] on div at bounding box center [65, 243] width 10 height 10
click at [414, 101] on div "hero . moveRight ( ) hero . jumpRight ( ) hero . moveRight ( 1 ) move hero . mo…" at bounding box center [420, 161] width 166 height 177
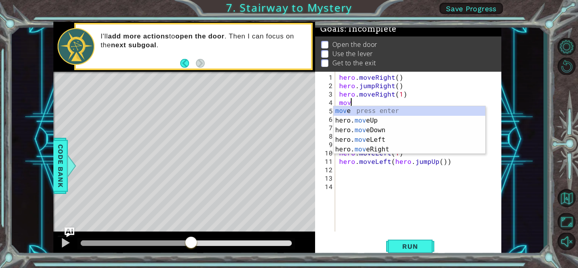
scroll to position [0, 0]
type textarea "m"
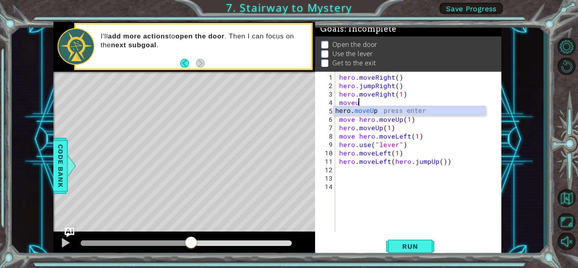
scroll to position [0, 1]
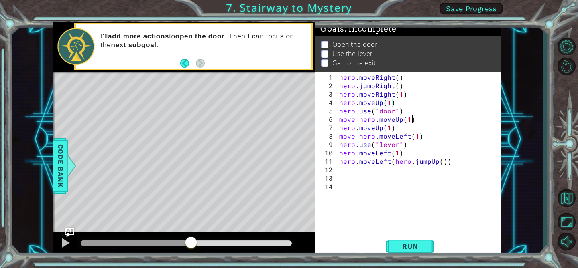
click at [414, 122] on div "hero . moveRight ( ) hero . jumpRight ( ) hero . moveRight ( 1 ) hero . moveUp …" at bounding box center [420, 161] width 166 height 177
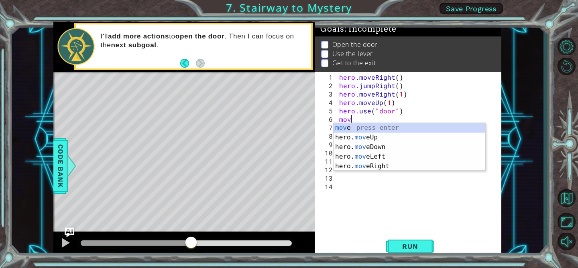
scroll to position [0, 0]
type textarea "m"
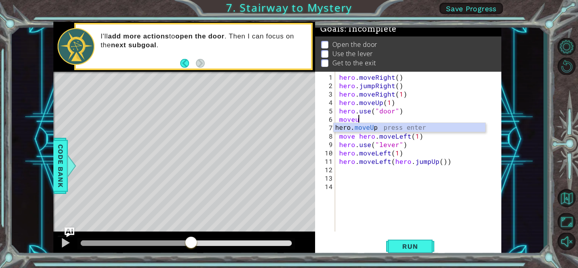
scroll to position [0, 1]
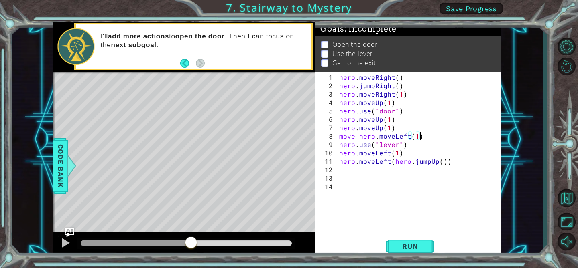
click at [426, 134] on div "hero . moveRight ( ) hero . jumpRight ( ) hero . moveRight ( 1 ) hero . moveUp …" at bounding box center [420, 161] width 166 height 177
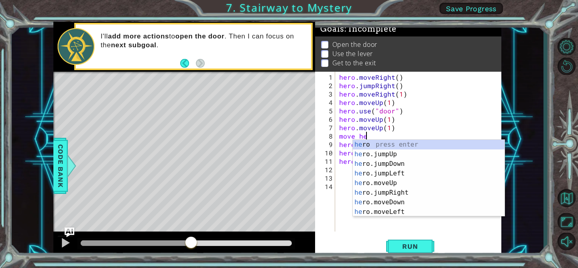
scroll to position [0, 0]
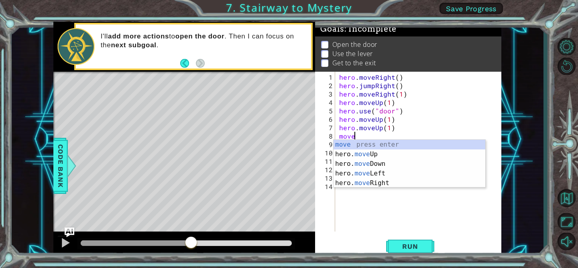
type textarea "m"
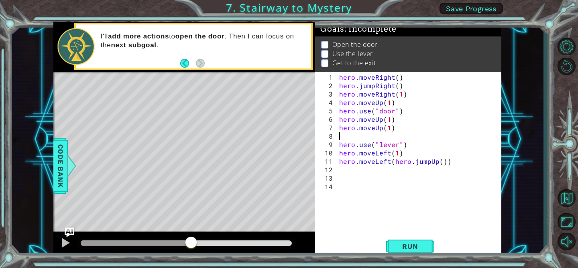
type textarea "m"
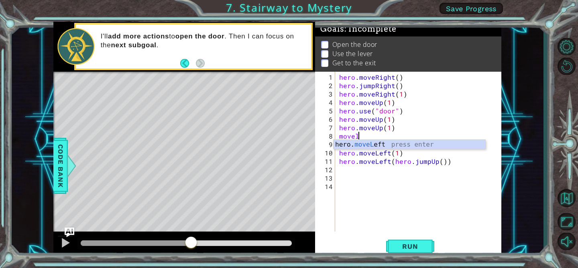
scroll to position [0, 1]
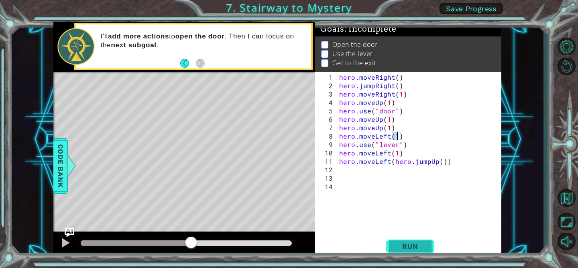
type textarea "hero.moveLeft(1)"
click at [418, 244] on span "Run" at bounding box center [410, 247] width 32 height 8
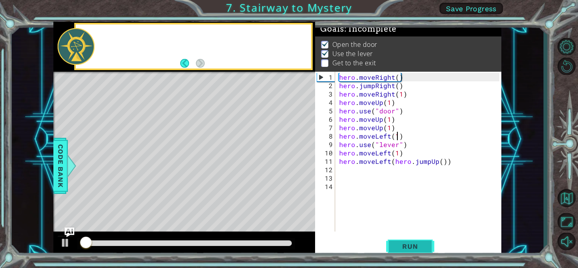
scroll to position [0, 0]
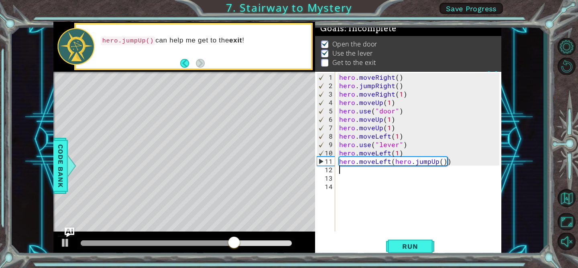
click at [450, 164] on div "hero . moveRight ( ) hero . jumpRight ( ) hero . moveRight ( 1 ) hero . moveUp …" at bounding box center [420, 161] width 166 height 177
click at [451, 162] on div "hero . moveRight ( ) hero . jumpRight ( ) hero . moveRight ( 1 ) hero . moveUp …" at bounding box center [420, 161] width 166 height 177
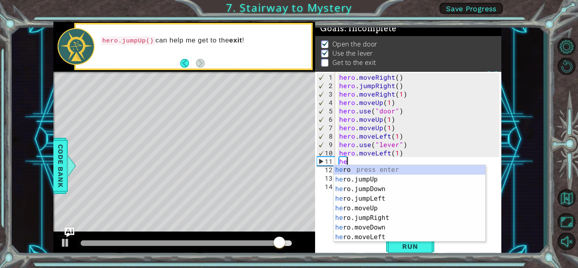
type textarea "h"
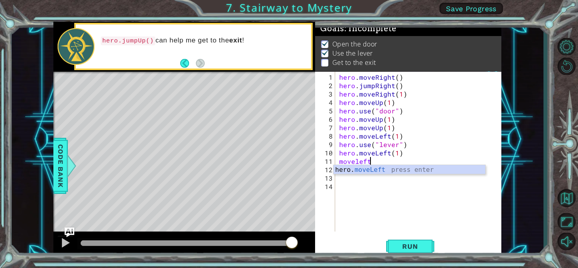
scroll to position [0, 2]
type textarea "hero.moveLeft(1)"
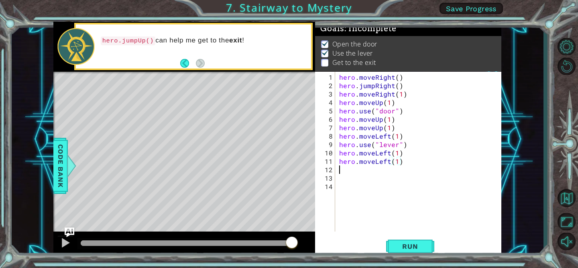
click at [341, 168] on div "hero . moveRight ( ) hero . jumpRight ( ) hero . moveRight ( 1 ) hero . moveUp …" at bounding box center [420, 161] width 166 height 177
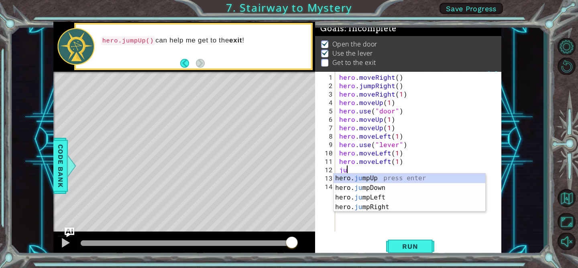
scroll to position [0, 0]
type textarea "jump"
click at [376, 177] on div "hero. jump Up press enter hero. jump Down press enter hero. jump Left press ent…" at bounding box center [409, 203] width 152 height 58
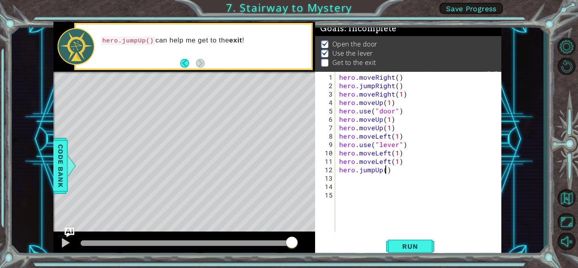
click at [384, 170] on div "hero . moveRight ( ) hero . jumpRight ( ) hero . moveRight ( 1 ) hero . moveUp …" at bounding box center [420, 161] width 166 height 177
type textarea "hero.jumpUp(1)"
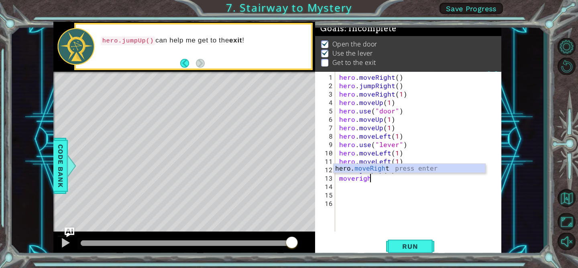
scroll to position [0, 2]
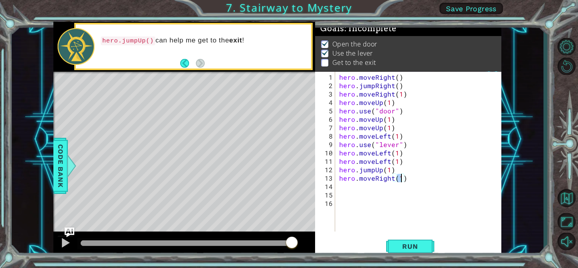
type textarea "hero.moveRight(1)"
click at [336, 190] on div "hero.moveRight(1) 1 2 3 4 5 6 7 8 9 10 11 12 13 14 15 16 hero . moveRight ( ) h…" at bounding box center [407, 152] width 184 height 160
click at [339, 186] on div "hero . moveRight ( ) hero . jumpRight ( ) hero . moveRight ( 1 ) hero . moveUp …" at bounding box center [420, 161] width 166 height 177
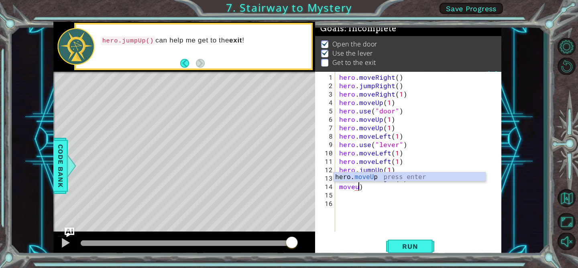
scroll to position [0, 1]
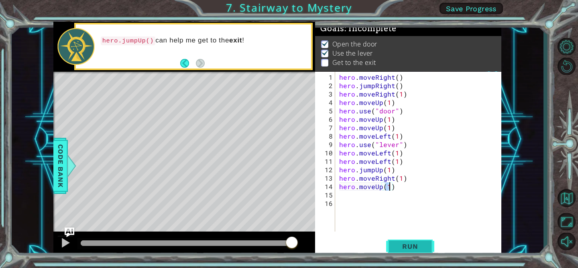
click at [426, 247] on button "Run" at bounding box center [410, 246] width 48 height 18
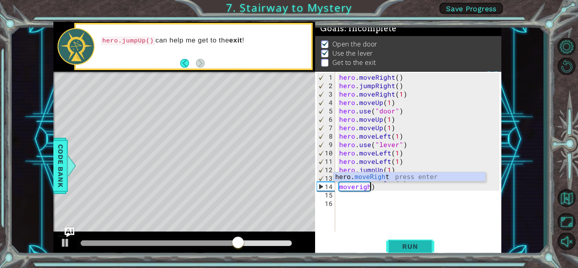
scroll to position [0, 2]
type textarea "hero.moveRight(1)"
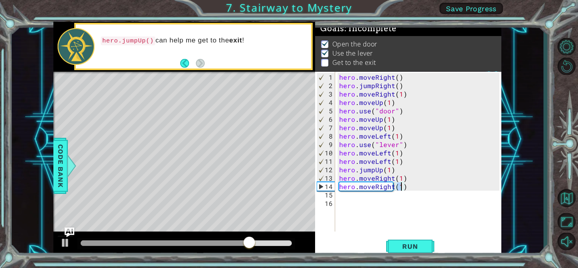
click at [347, 198] on div "hero . moveRight ( ) hero . jumpRight ( ) hero . moveRight ( 1 ) hero . moveUp …" at bounding box center [420, 161] width 166 height 177
click at [343, 196] on div "hero . moveRight ( ) hero . jumpRight ( ) hero . moveRight ( 1 ) hero . moveUp …" at bounding box center [420, 161] width 166 height 177
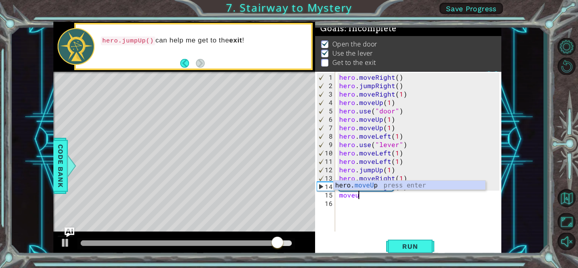
scroll to position [0, 1]
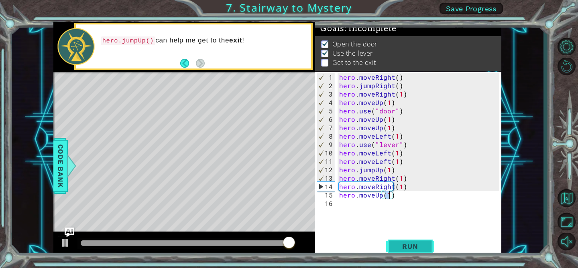
type textarea "hero.moveUp(1)"
click at [408, 245] on span "Run" at bounding box center [410, 247] width 32 height 8
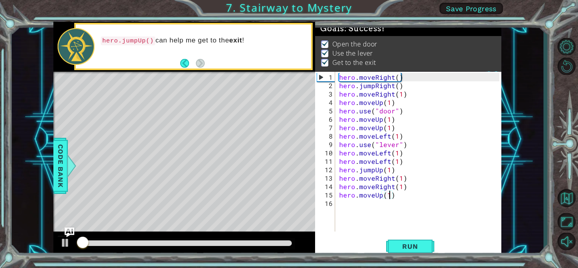
click at [267, 242] on div at bounding box center [186, 244] width 211 height 6
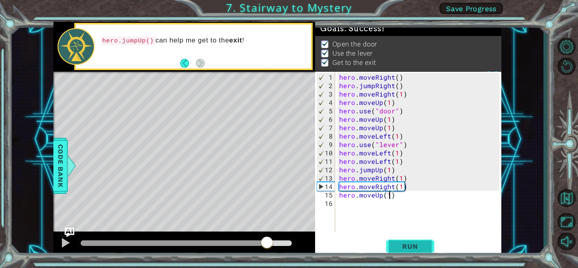
click at [403, 246] on span "Run" at bounding box center [410, 247] width 32 height 8
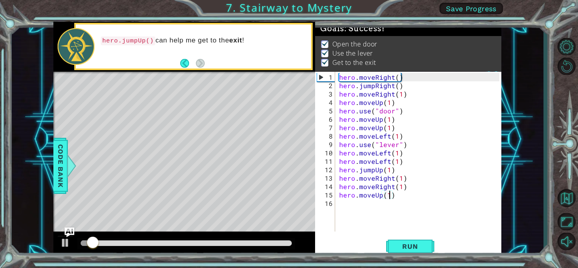
click at [236, 243] on div at bounding box center [186, 244] width 211 height 6
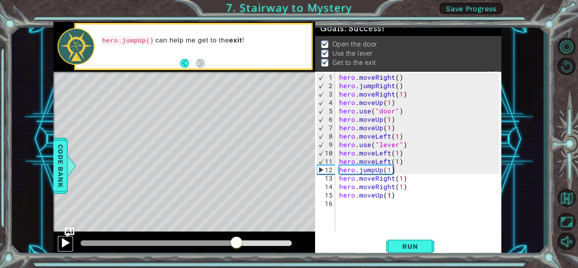
click at [67, 240] on div at bounding box center [65, 243] width 10 height 10
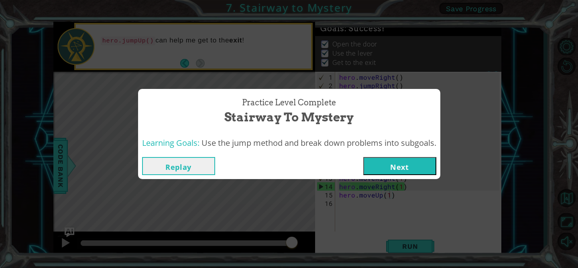
click at [403, 166] on button "Next" at bounding box center [399, 166] width 73 height 18
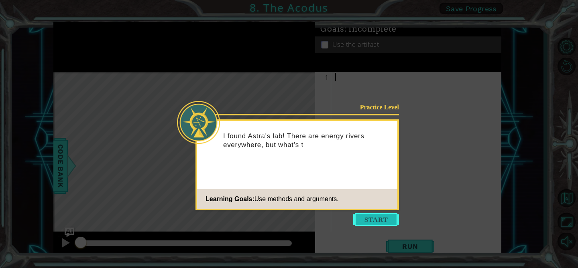
click at [390, 219] on button "Start" at bounding box center [376, 219] width 46 height 13
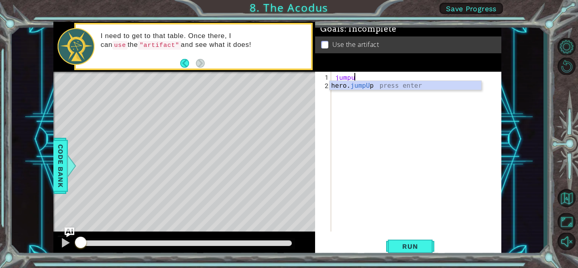
type textarea "jumpup"
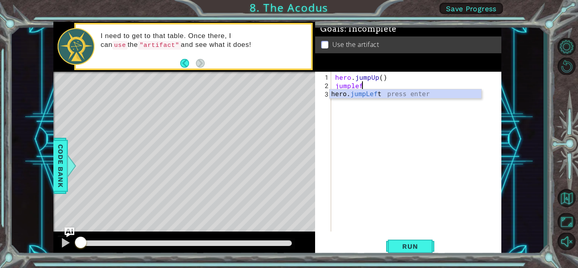
type textarea "jumpleft"
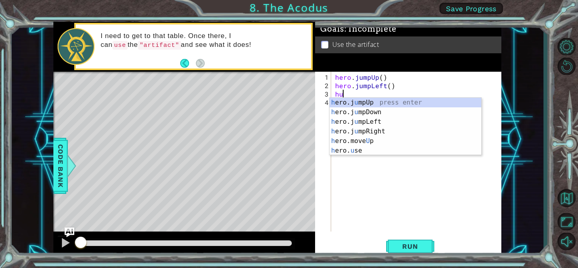
type textarea "h"
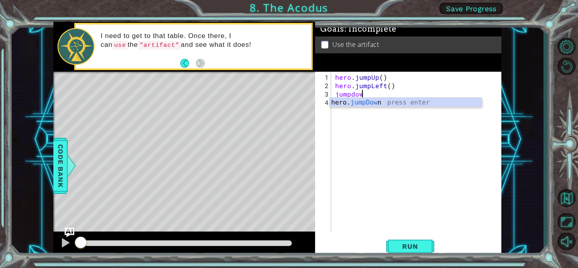
type textarea "jumpdown"
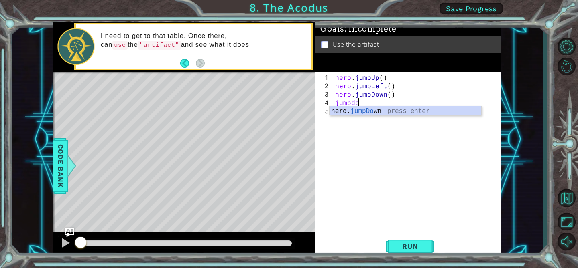
type textarea "jumpdown"
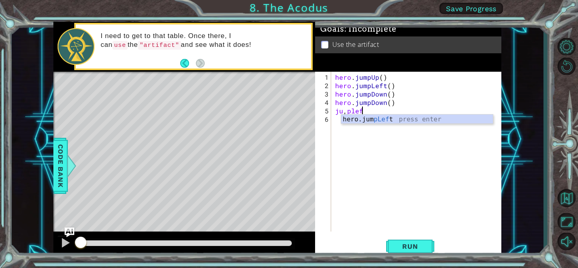
type textarea "ju,pleft"
click at [408, 110] on div "hero . jumpUp ( ) hero . jumpLeft ( ) hero . jumpDown ( ) hero . jumpDown ( ) j…" at bounding box center [418, 161] width 170 height 177
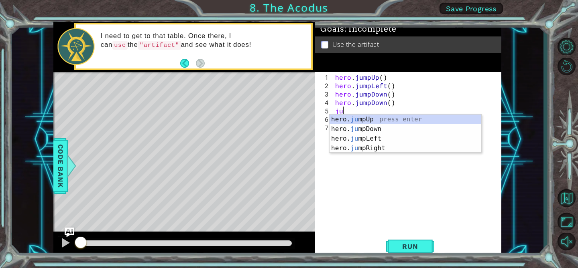
type textarea "j"
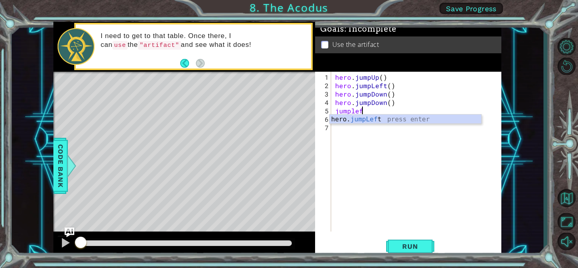
type textarea "jumpleft"
click at [388, 112] on div "hero . jumpUp ( ) hero . jumpLeft ( ) hero . jumpDown ( ) hero . jumpDown ( ) h…" at bounding box center [418, 161] width 170 height 177
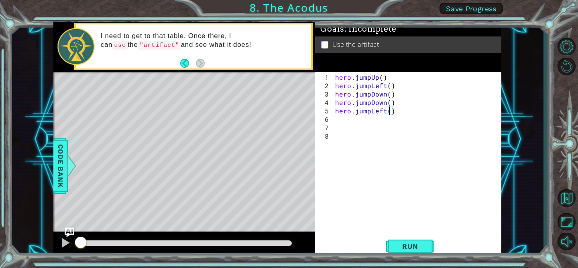
type textarea "hero.jumpLeft(2)"
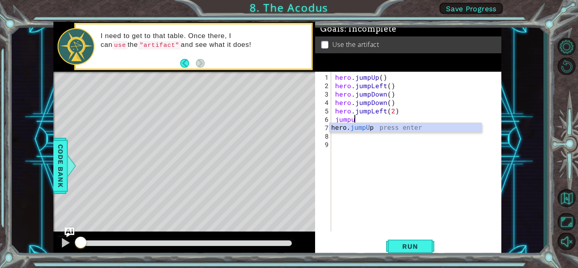
scroll to position [0, 1]
type textarea "jumpup2"
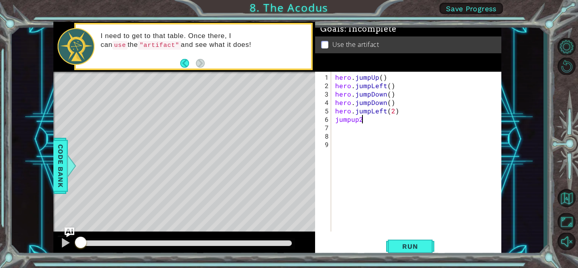
scroll to position [0, 0]
click at [374, 119] on div "hero . jumpUp ( ) hero . jumpLeft ( ) hero . jumpDown ( ) hero . jumpDown ( ) h…" at bounding box center [420, 161] width 166 height 177
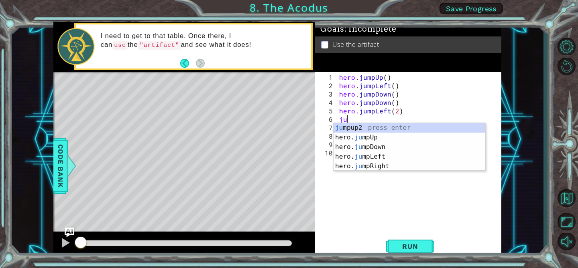
type textarea "j"
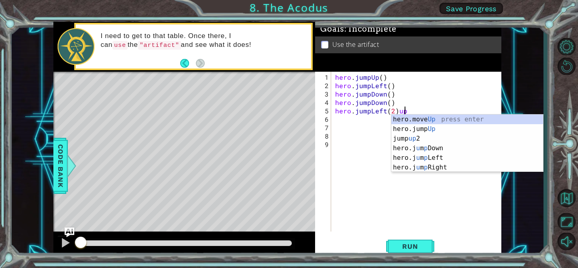
scroll to position [0, 4]
type textarea "hero.jumpLeft(2)"
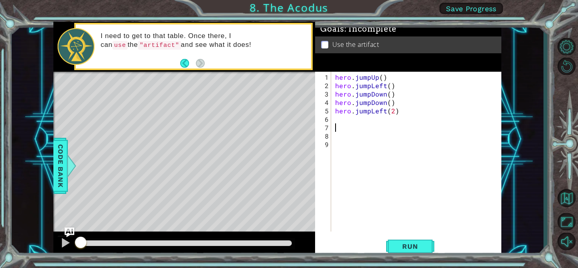
click at [334, 123] on div "hero . jumpUp ( ) hero . jumpLeft ( ) hero . jumpDown ( ) hero . jumpDown ( ) h…" at bounding box center [418, 161] width 170 height 177
click at [333, 120] on div "hero . jumpUp ( ) hero . jumpLeft ( ) hero . jumpDown ( ) hero . jumpDown ( ) h…" at bounding box center [418, 161] width 170 height 177
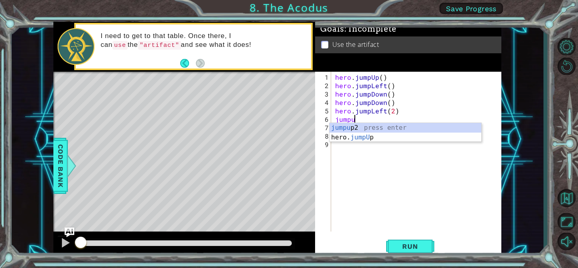
scroll to position [0, 1]
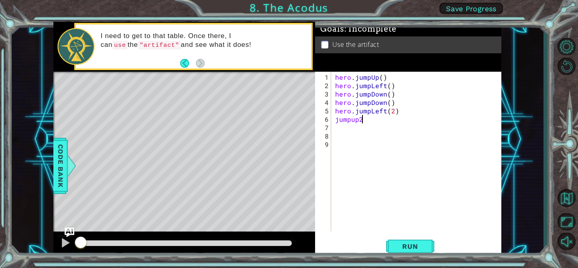
type textarea "jumpup"
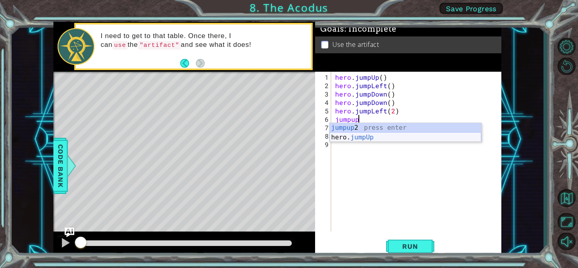
click at [360, 140] on div "jumpup 2 press enter hero. jumpUp press enter" at bounding box center [405, 142] width 152 height 39
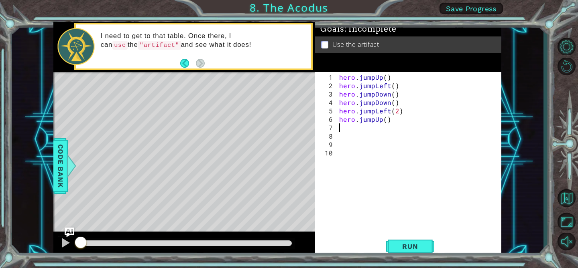
scroll to position [0, 0]
click at [385, 120] on div "hero . jumpUp ( ) hero . jumpLeft ( ) hero . jumpDown ( ) hero . jumpDown ( ) h…" at bounding box center [420, 161] width 166 height 177
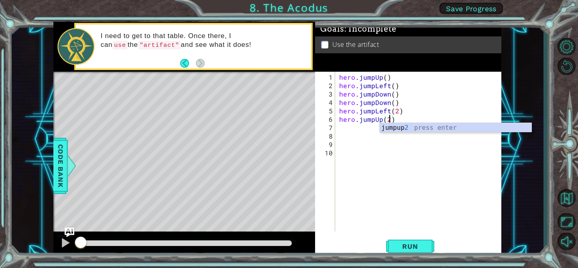
scroll to position [0, 3]
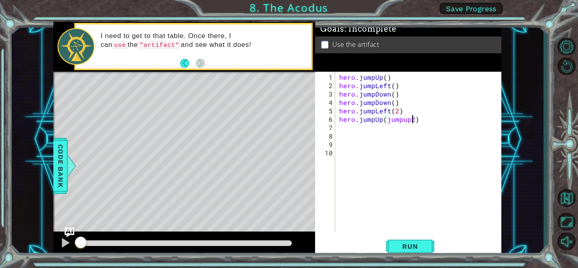
click at [414, 120] on div "hero . jumpUp ( ) hero . jumpLeft ( ) hero . jumpDown ( ) hero . jumpDown ( ) h…" at bounding box center [420, 161] width 166 height 177
type textarea "hero.jumpUp(2)"
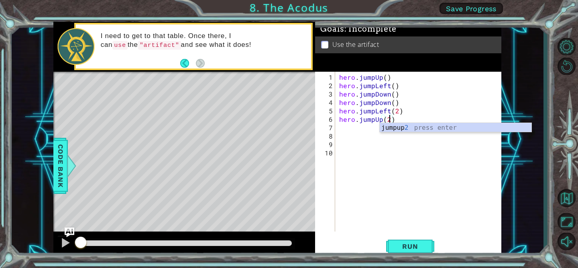
click at [338, 128] on div "hero . jumpUp ( ) hero . jumpLeft ( ) hero . jumpDown ( ) hero . jumpDown ( ) h…" at bounding box center [420, 161] width 166 height 177
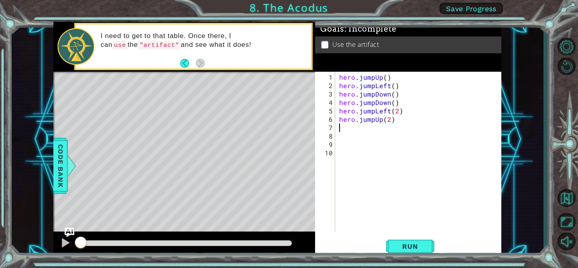
scroll to position [0, 0]
type textarea "jumpleft"
click at [409, 242] on button "Run" at bounding box center [410, 246] width 48 height 18
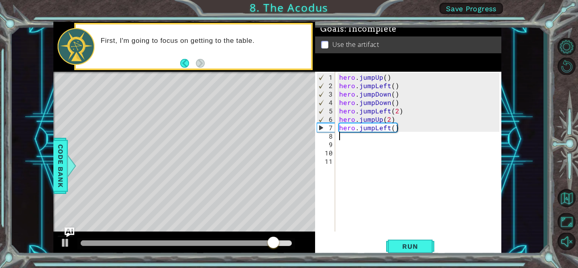
click at [386, 80] on div "hero . jumpUp ( ) hero . jumpLeft ( ) hero . jumpDown ( ) hero . jumpDown ( ) h…" at bounding box center [420, 161] width 166 height 177
click at [385, 75] on div "hero . jumpUp ( ) hero . jumpLeft ( ) hero . jumpDown ( ) hero . jumpDown ( ) h…" at bounding box center [420, 161] width 166 height 177
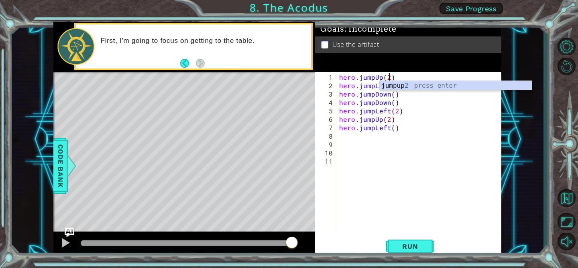
scroll to position [0, 3]
click at [392, 87] on div "jumpup 2 press enter" at bounding box center [456, 95] width 152 height 29
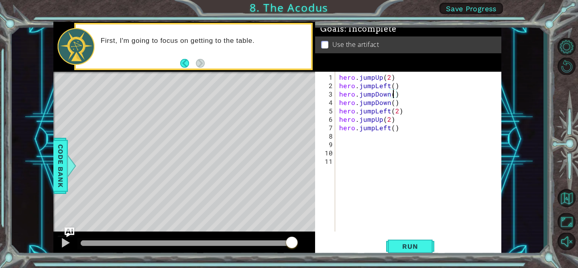
click at [393, 96] on div "hero . jumpUp ( 2 ) hero . jumpLeft ( ) hero . jumpDown ( ) hero . jumpDown ( )…" at bounding box center [420, 161] width 166 height 177
click at [393, 87] on div "hero . jumpUp ( 2 ) hero . jumpLeft ( ) hero . jumpDown ( ) hero . jumpDown ( )…" at bounding box center [420, 161] width 166 height 177
click at [393, 96] on div "hero . jumpUp ( 2 ) hero . jumpLeft ( 1 ) hero . jumpDown ( ) hero . jumpDown (…" at bounding box center [420, 161] width 166 height 177
type textarea "hero.jumpDown(2)"
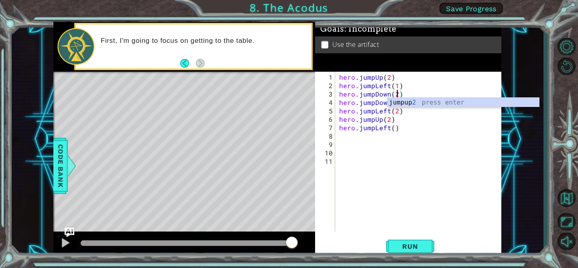
click at [455, 134] on div "hero . jumpUp ( 2 ) hero . jumpLeft ( 1 ) hero . jumpDown ( 2 ) hero . jumpDown…" at bounding box center [420, 161] width 166 height 177
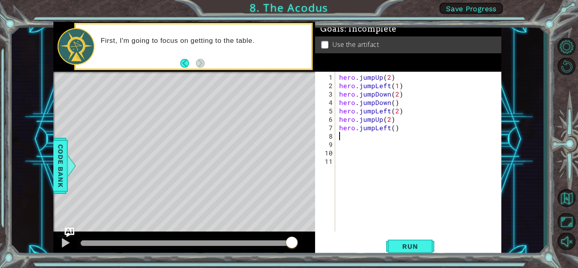
scroll to position [0, 0]
click at [394, 105] on div "hero . jumpUp ( 2 ) hero . jumpLeft ( 1 ) hero . jumpDown ( 2 ) hero . jumpDown…" at bounding box center [420, 161] width 166 height 177
click at [395, 104] on div "hero . jumpUp ( 2 ) hero . jumpLeft ( 1 ) hero . jumpDown ( 2 ) hero . jumpDown…" at bounding box center [420, 161] width 166 height 177
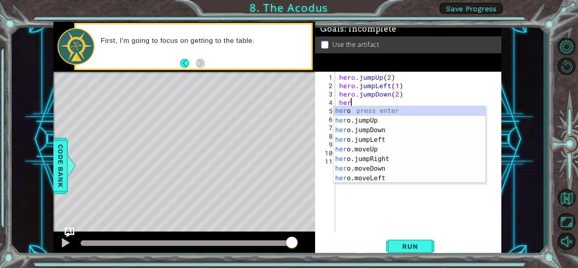
type textarea "h"
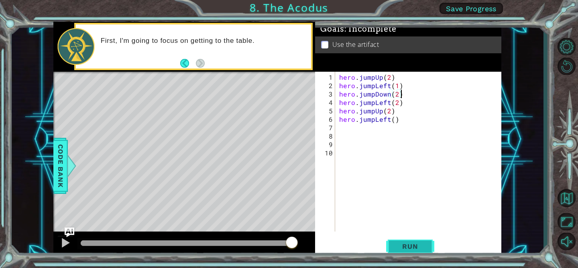
type textarea "hero.jumpDown(2)"
click at [416, 249] on span "Run" at bounding box center [410, 247] width 32 height 8
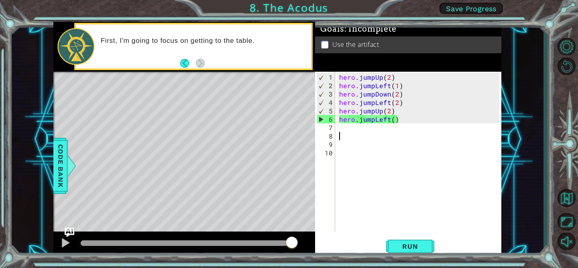
click at [340, 132] on div "hero . jumpUp ( 2 ) hero . jumpLeft ( 1 ) hero . jumpDown ( 2 ) hero . jumpLeft…" at bounding box center [420, 161] width 166 height 177
click at [338, 126] on div "hero . jumpUp ( 2 ) hero . jumpLeft ( 1 ) hero . jumpDown ( 2 ) hero . jumpLeft…" at bounding box center [420, 161] width 166 height 177
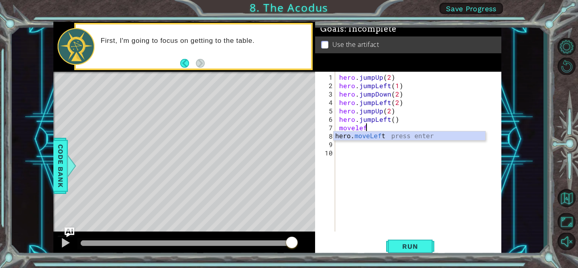
scroll to position [0, 2]
type textarea "hero.moveLeft(1)"
click at [345, 136] on div "hero . jumpUp ( 2 ) hero . jumpLeft ( 1 ) hero . jumpDown ( 2 ) hero . jumpLeft…" at bounding box center [420, 161] width 166 height 177
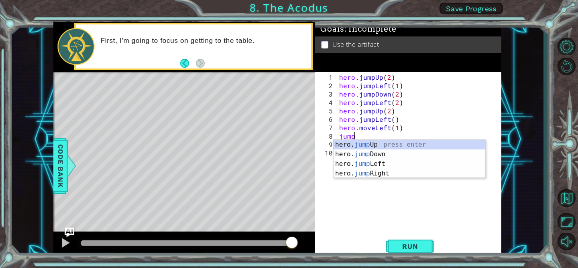
scroll to position [0, 1]
type textarea "jumpdown"
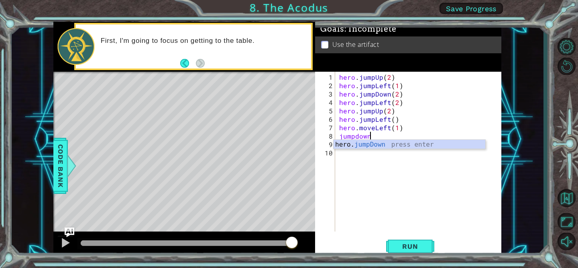
scroll to position [0, 0]
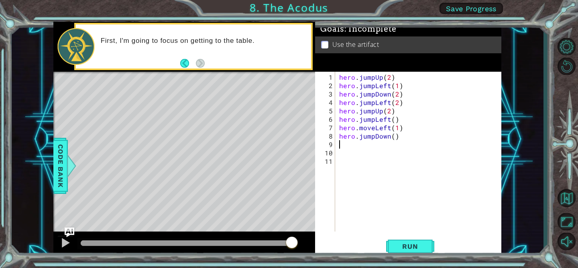
click at [393, 136] on div "hero . jumpUp ( 2 ) hero . jumpLeft ( 1 ) hero . jumpDown ( 2 ) hero . jumpLeft…" at bounding box center [420, 161] width 166 height 177
type textarea "hero.jumpDown(1)"
click at [345, 145] on div "hero . jumpUp ( 2 ) hero . jumpLeft ( 1 ) hero . jumpDown ( 2 ) hero . jumpLeft…" at bounding box center [420, 161] width 166 height 177
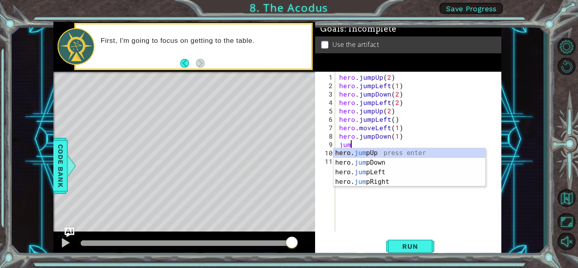
scroll to position [0, 0]
type textarea "jump"
click at [373, 170] on div "hero. jump Up press enter hero. jump Down press enter hero. jump Left press ent…" at bounding box center [409, 177] width 152 height 58
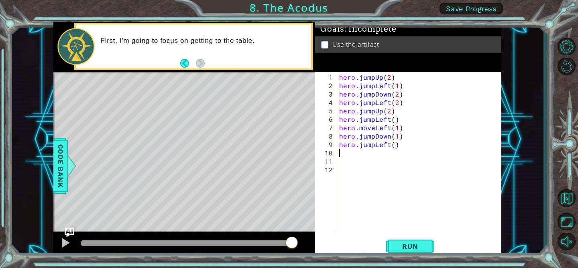
scroll to position [0, 0]
click at [392, 146] on div "hero . jumpUp ( 2 ) hero . jumpLeft ( 1 ) hero . jumpDown ( 2 ) hero . jumpLeft…" at bounding box center [420, 161] width 166 height 177
type textarea "hero.jumpLeft(2)"
click at [389, 168] on div "hero . jumpUp ( 2 ) hero . jumpLeft ( 1 ) hero . jumpDown ( 2 ) hero . jumpLeft…" at bounding box center [420, 161] width 166 height 177
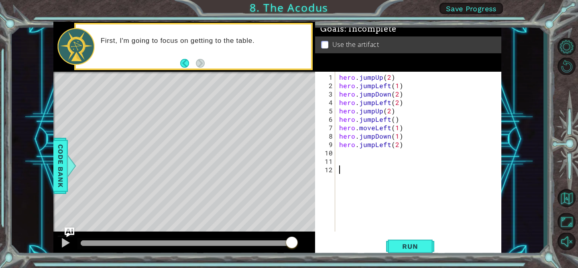
scroll to position [0, 0]
click at [334, 156] on div "10" at bounding box center [326, 153] width 18 height 8
click at [336, 152] on div "1 2 3 4 5 6 7 8 9 10 11 12 hero . jumpUp ( 2 ) hero . jumpLeft ( 1 ) hero . jum…" at bounding box center [407, 152] width 184 height 160
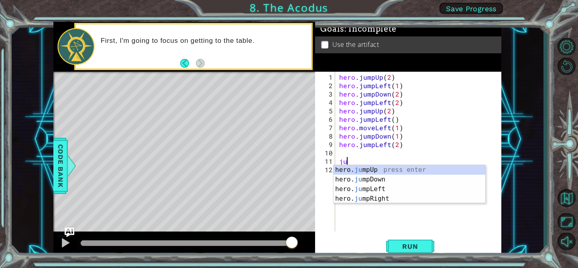
type textarea "j"
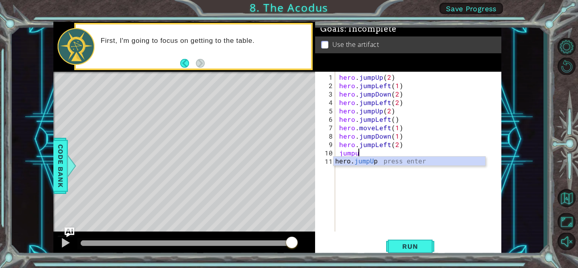
type textarea "jumpup"
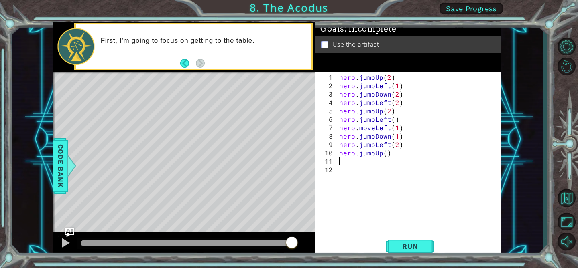
click at [384, 152] on div "hero . jumpUp ( 2 ) hero . jumpLeft ( 1 ) hero . jumpDown ( 2 ) hero . jumpLeft…" at bounding box center [420, 161] width 166 height 177
type textarea "hero.jumpUp(1)"
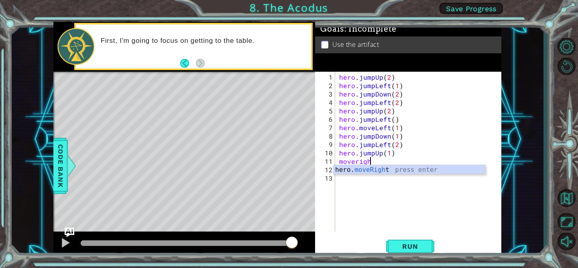
scroll to position [0, 2]
type textarea "hero.moveRight(1)"
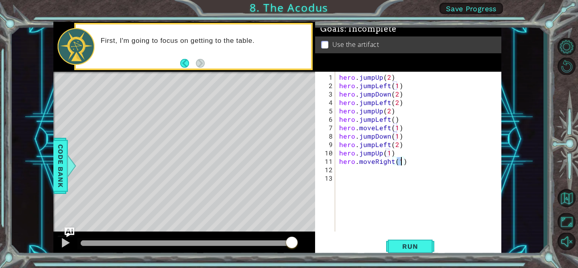
click at [347, 172] on div "hero . jumpUp ( 2 ) hero . jumpLeft ( 1 ) hero . jumpDown ( 2 ) hero . jumpLeft…" at bounding box center [420, 161] width 166 height 177
type textarea "hero.use("artifct")"
click at [406, 248] on span "Run" at bounding box center [410, 247] width 32 height 8
